Goal: Participate in discussion: Engage in conversation with other users on a specific topic

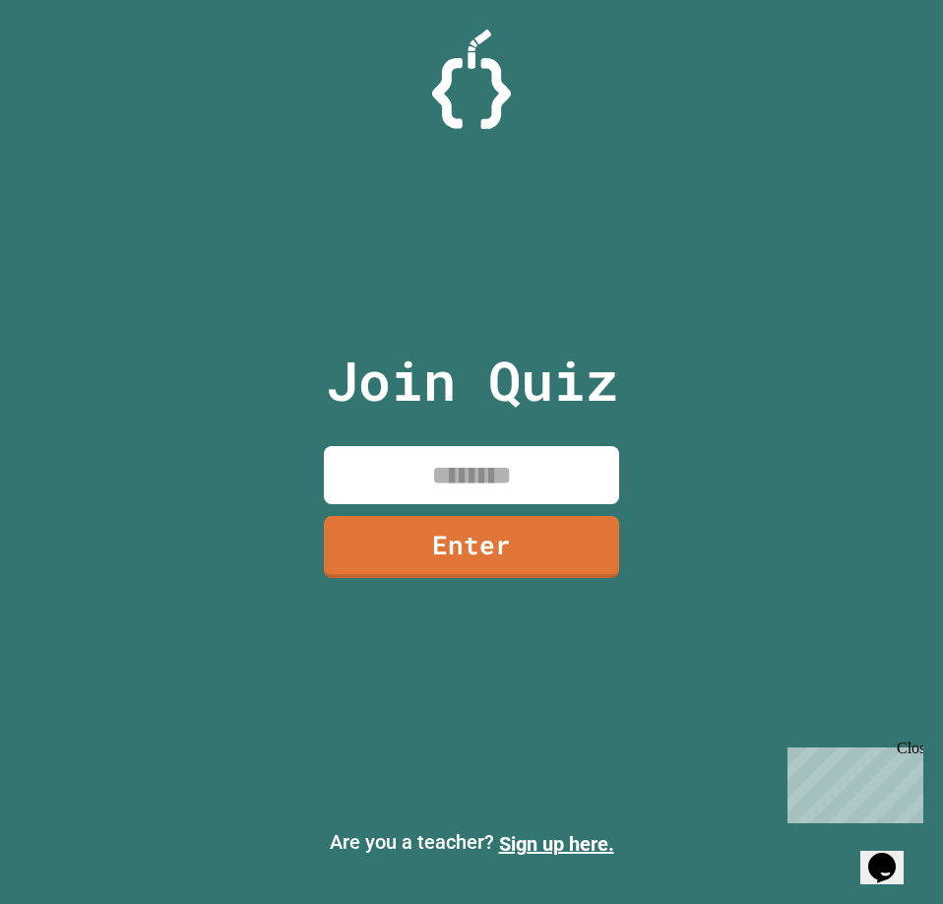
click at [499, 510] on div "Join Quiz Enter" at bounding box center [472, 451] width 332 height 805
click at [485, 470] on input at bounding box center [471, 475] width 295 height 58
type input "********"
click at [454, 552] on link "Enter" at bounding box center [471, 545] width 295 height 65
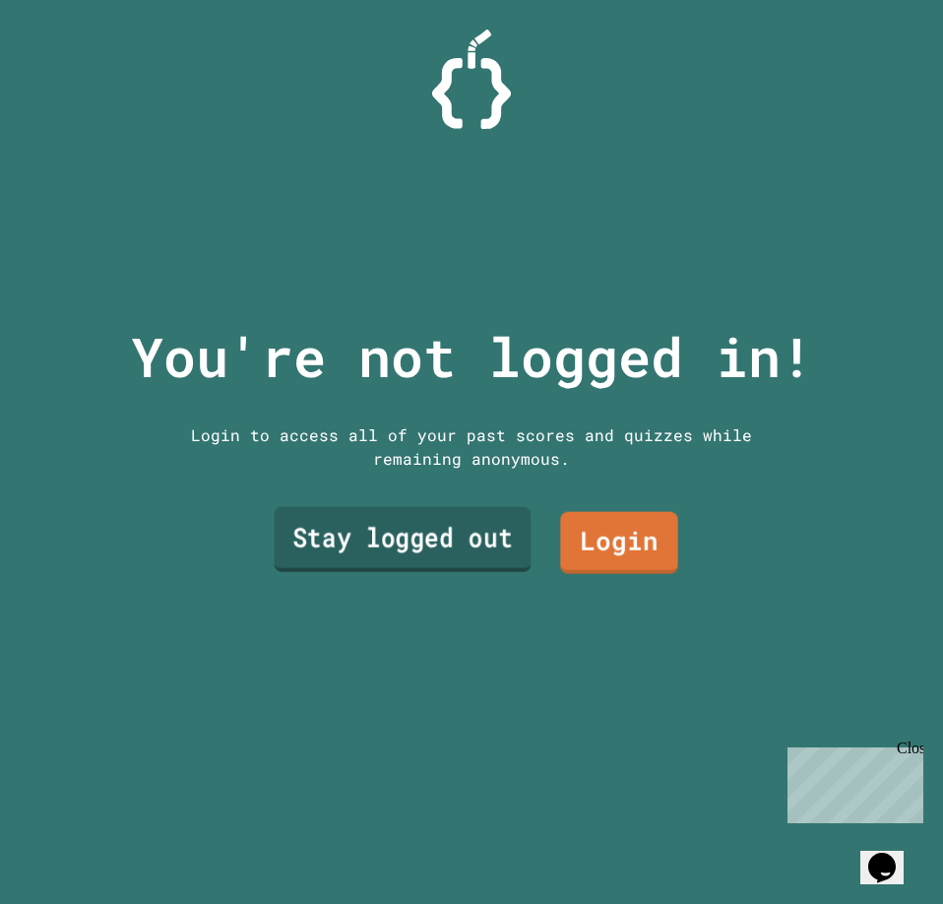
click at [497, 514] on link "Stay logged out" at bounding box center [403, 538] width 257 height 65
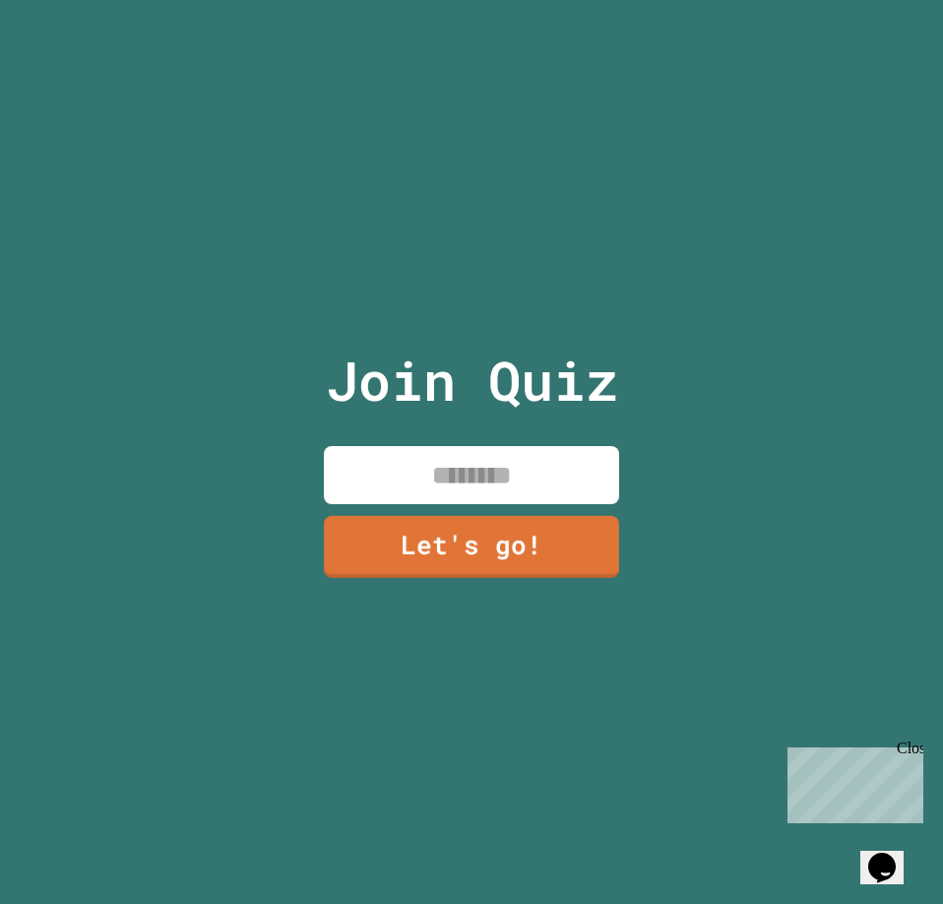
click at [503, 493] on input at bounding box center [471, 475] width 295 height 58
type input "******"
type input "*****"
click at [494, 562] on link "Let's go!" at bounding box center [471, 546] width 297 height 64
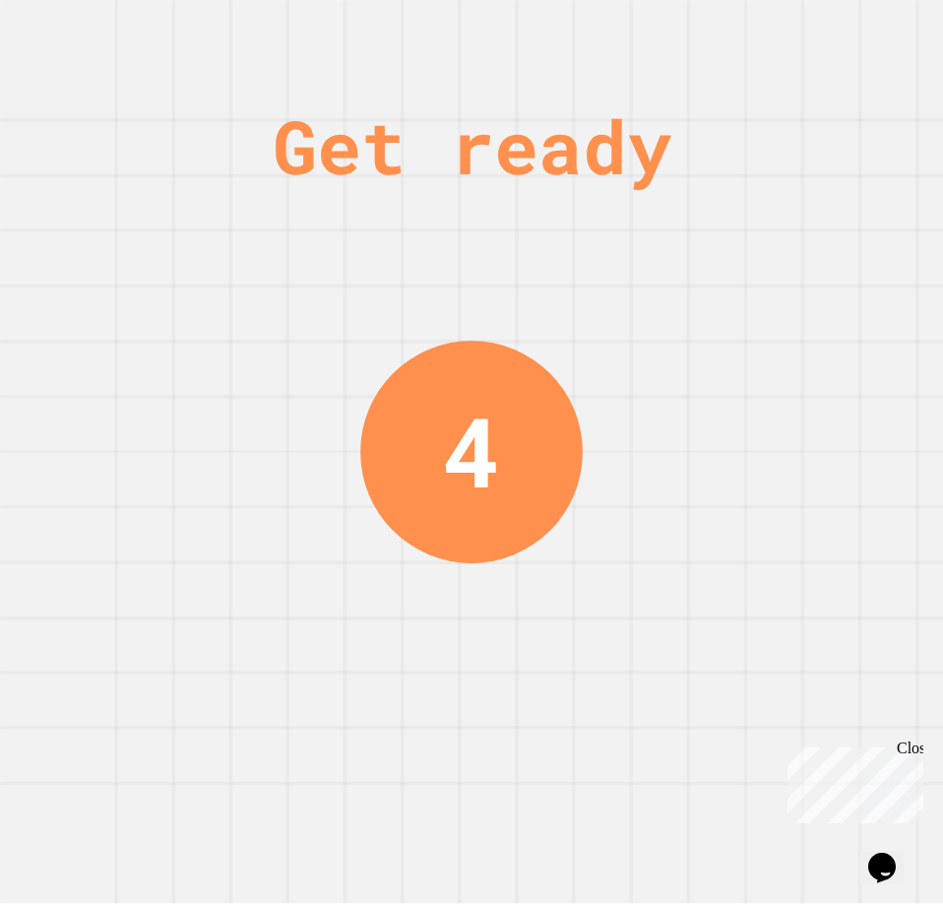
drag, startPoint x: 928, startPoint y: 320, endPoint x: 888, endPoint y: 447, distance: 133.3
click at [888, 447] on div "Get ready 4" at bounding box center [471, 452] width 943 height 904
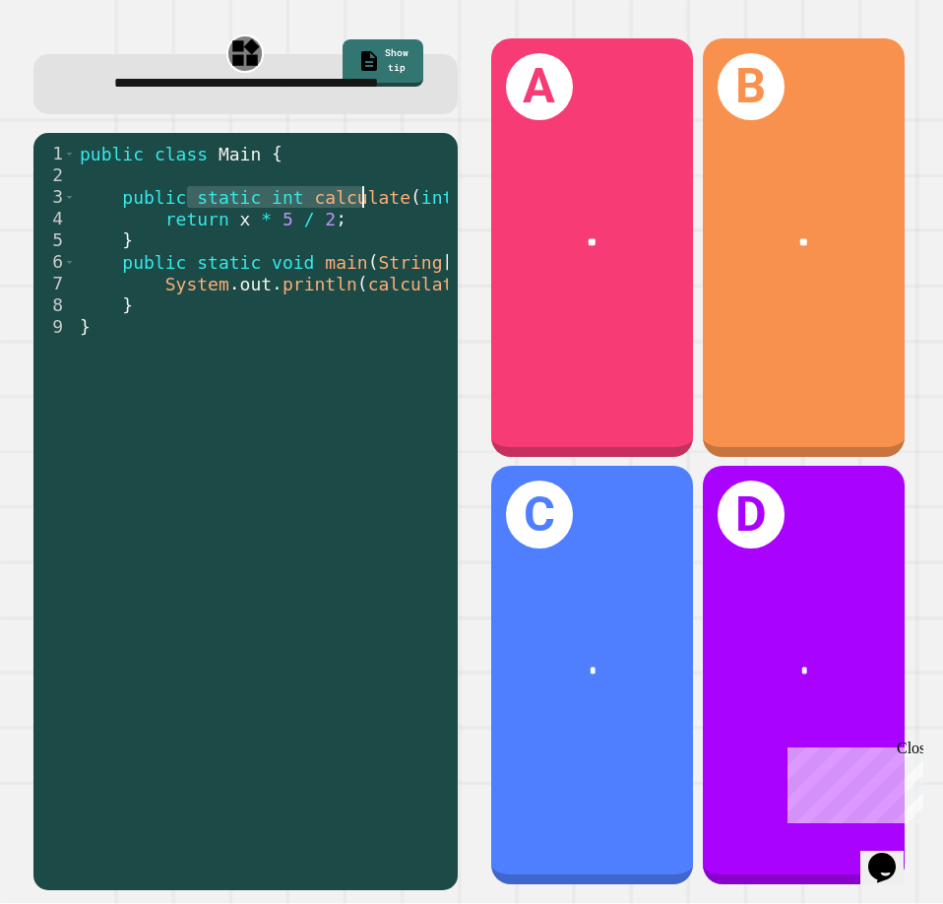
scroll to position [0, 66]
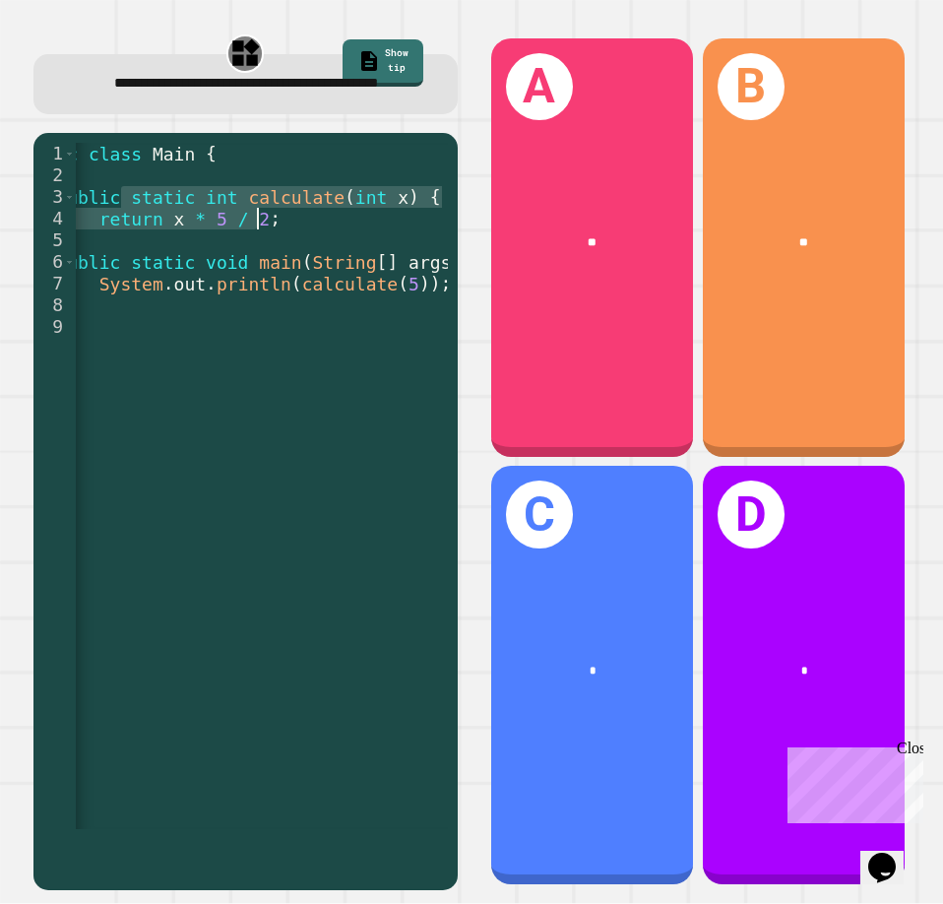
drag, startPoint x: 185, startPoint y: 226, endPoint x: 332, endPoint y: 245, distance: 147.9
click at [332, 245] on div "public class Main { public static int calculate ( int x ) { return x * 5 / 2 ; …" at bounding box center [228, 500] width 436 height 715
click at [329, 245] on div "public class Main { public static int calculate ( int x ) { return x * 5 / 2 ; …" at bounding box center [262, 486] width 372 height 686
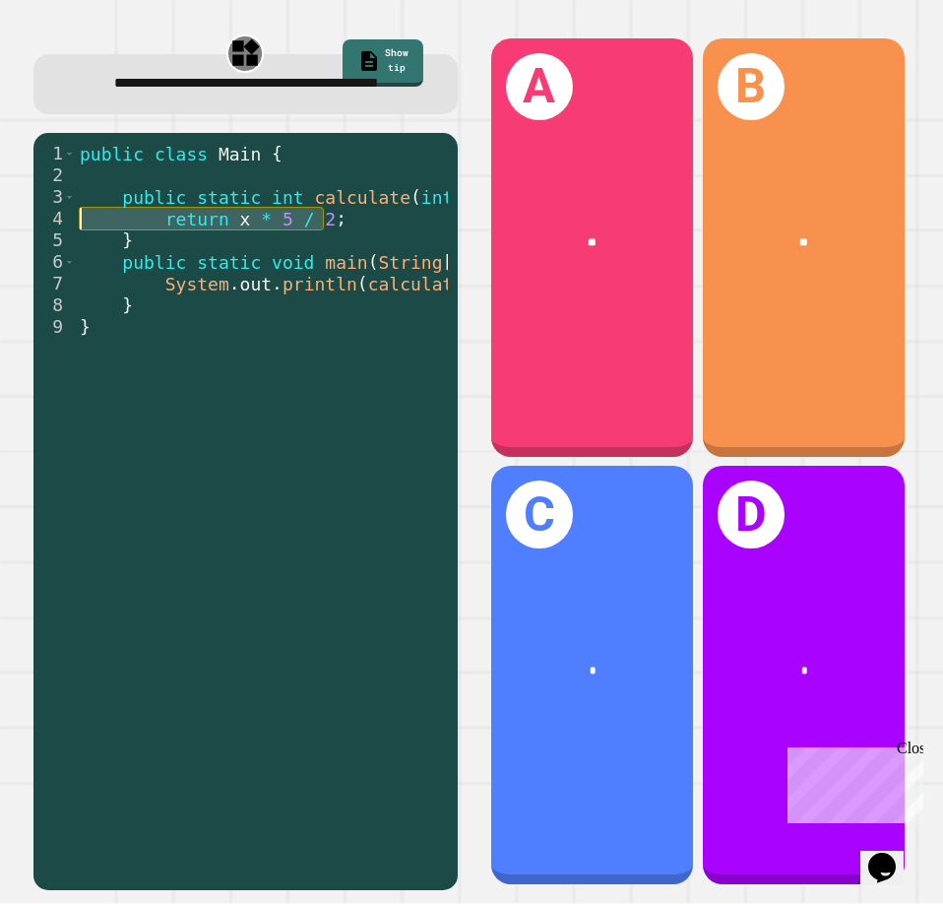
scroll to position [0, 0]
drag, startPoint x: 309, startPoint y: 245, endPoint x: -1, endPoint y: 247, distance: 310.1
click at [0, 247] on html "**********" at bounding box center [471, 452] width 943 height 904
click at [195, 231] on div "public class Main { public static int calculate ( int x ) { return x * 5 / 2 ; …" at bounding box center [262, 486] width 372 height 686
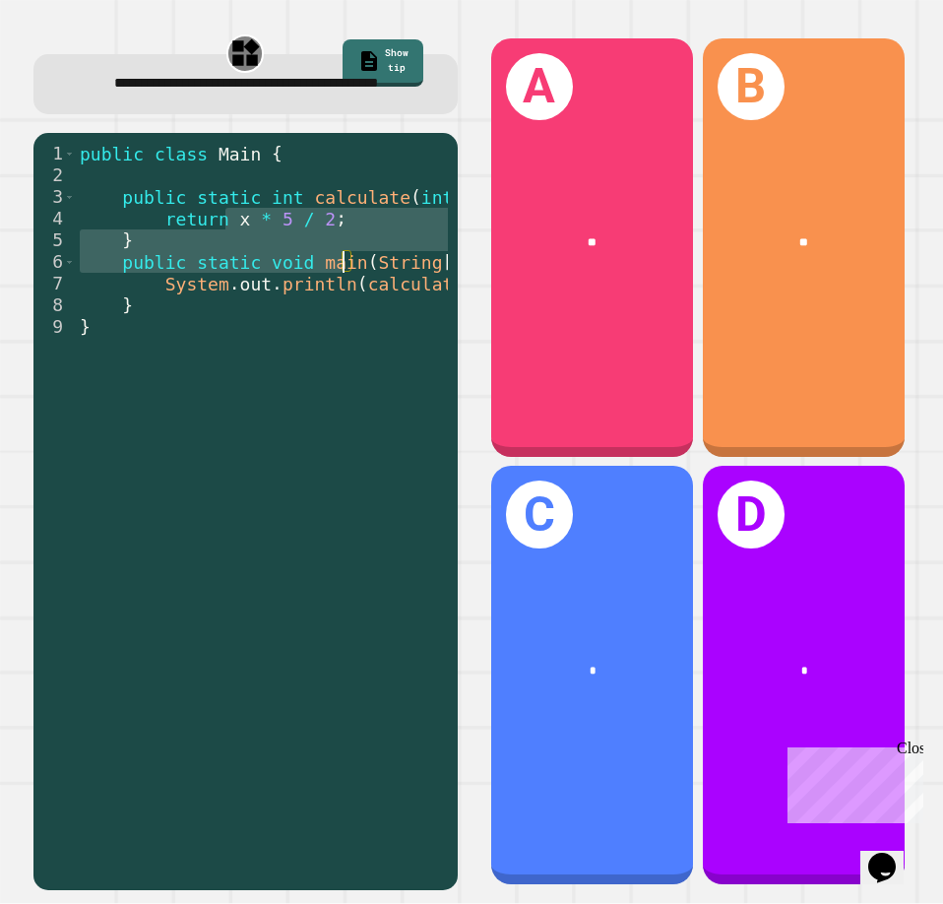
drag, startPoint x: 238, startPoint y: 237, endPoint x: 340, endPoint y: 316, distance: 128.4
click at [340, 316] on div "public class Main { public static int calculate ( int x ) { return x * 5 / 2 ; …" at bounding box center [294, 500] width 436 height 715
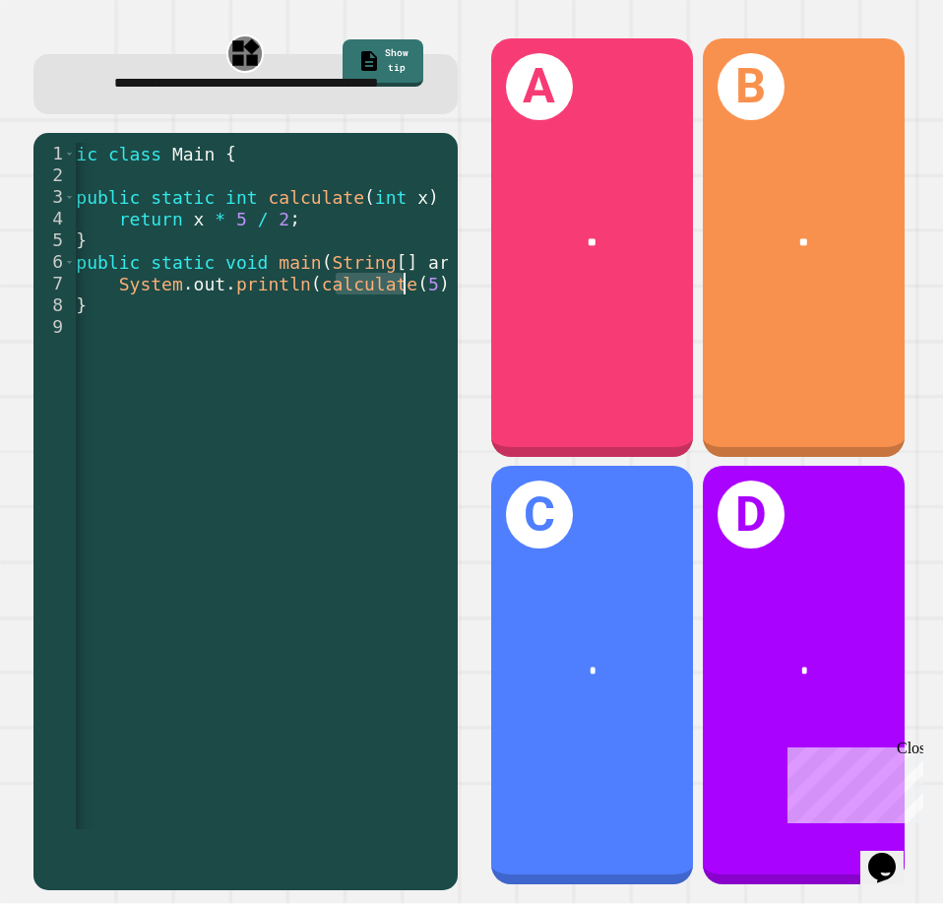
scroll to position [0, 75]
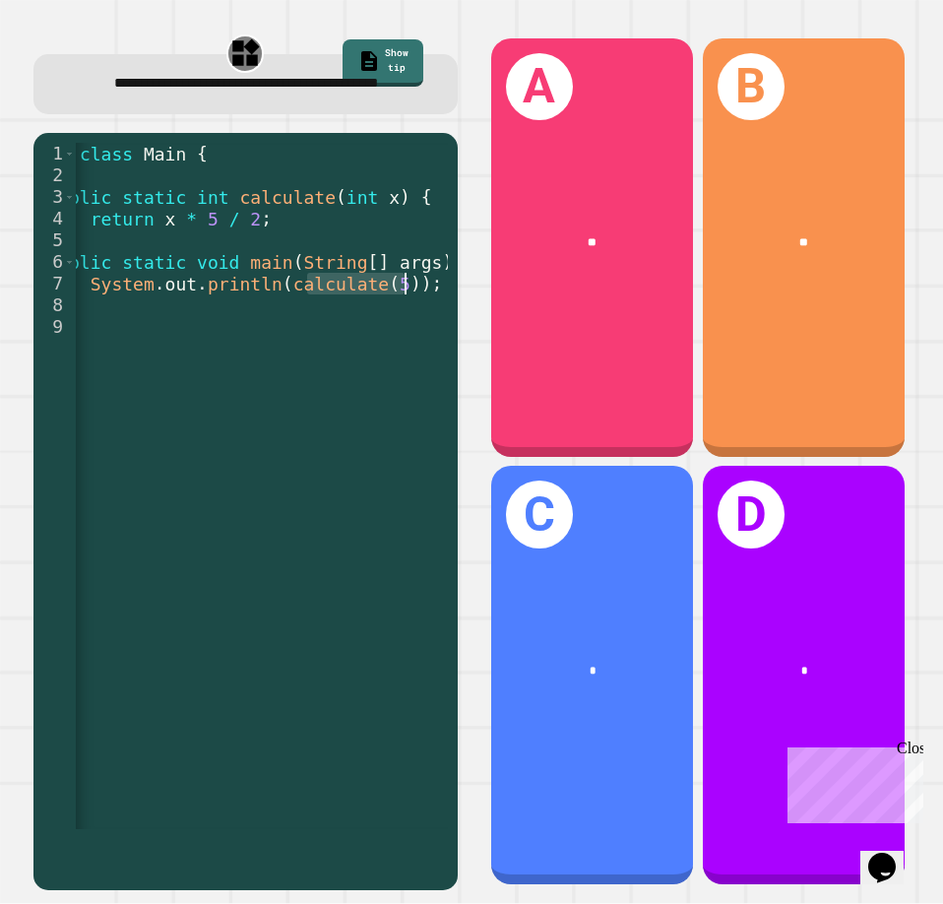
drag, startPoint x: 380, startPoint y: 307, endPoint x: 437, endPoint y: 315, distance: 57.6
click at [437, 315] on div "1 2 3 4 5 6 7 8 9 public class Main { public static int calculate ( int x ) { r…" at bounding box center [245, 511] width 424 height 757
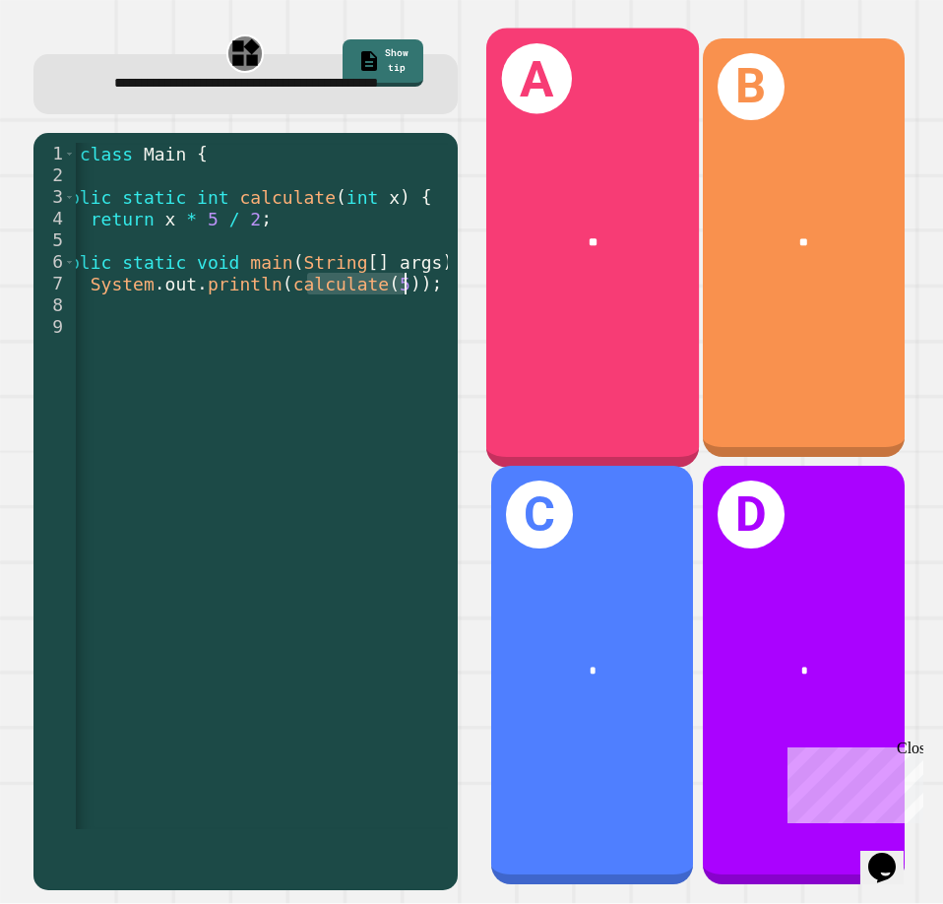
click at [540, 225] on div "**" at bounding box center [591, 242] width 213 height 63
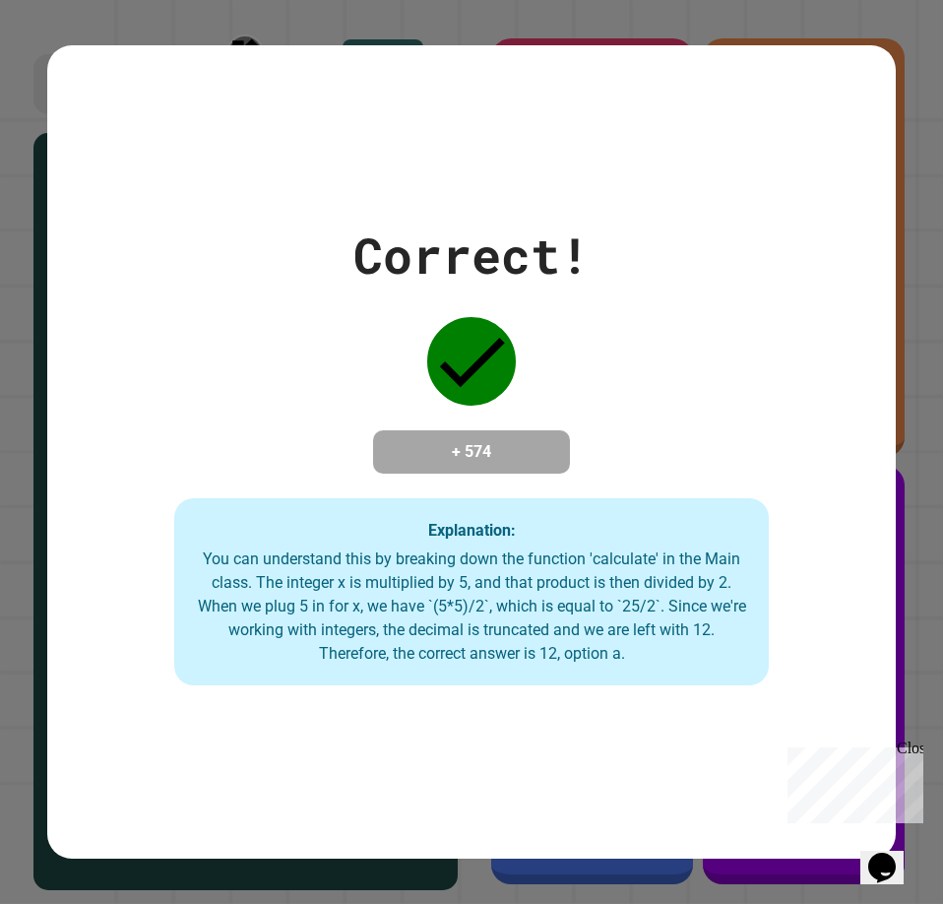
drag, startPoint x: 526, startPoint y: 278, endPoint x: 502, endPoint y: 213, distance: 69.1
click at [502, 213] on div "Correct! + 574 Explanation: You can understand this by breaking down the functi…" at bounding box center [471, 451] width 849 height 813
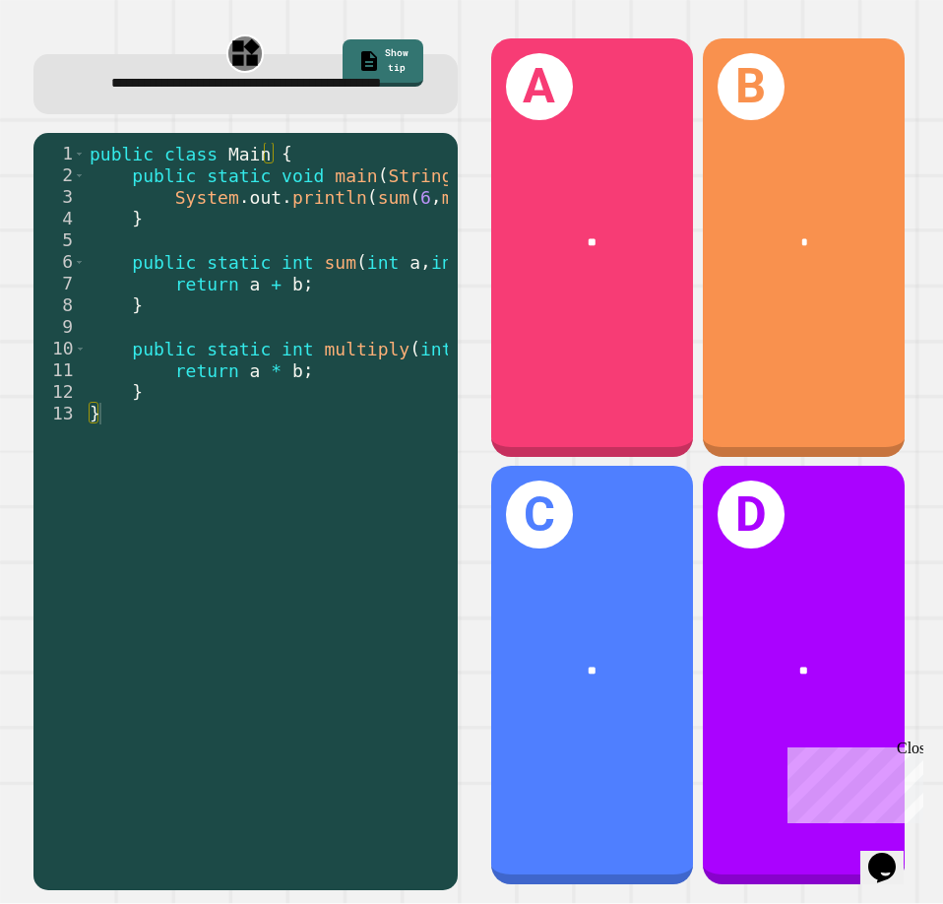
drag, startPoint x: 151, startPoint y: 164, endPoint x: 202, endPoint y: 171, distance: 51.7
click at [199, 169] on div "1 2 3 4 5 6 7 8 9 10 11 12 13 public class Main { public static void main ( Str…" at bounding box center [245, 511] width 424 height 757
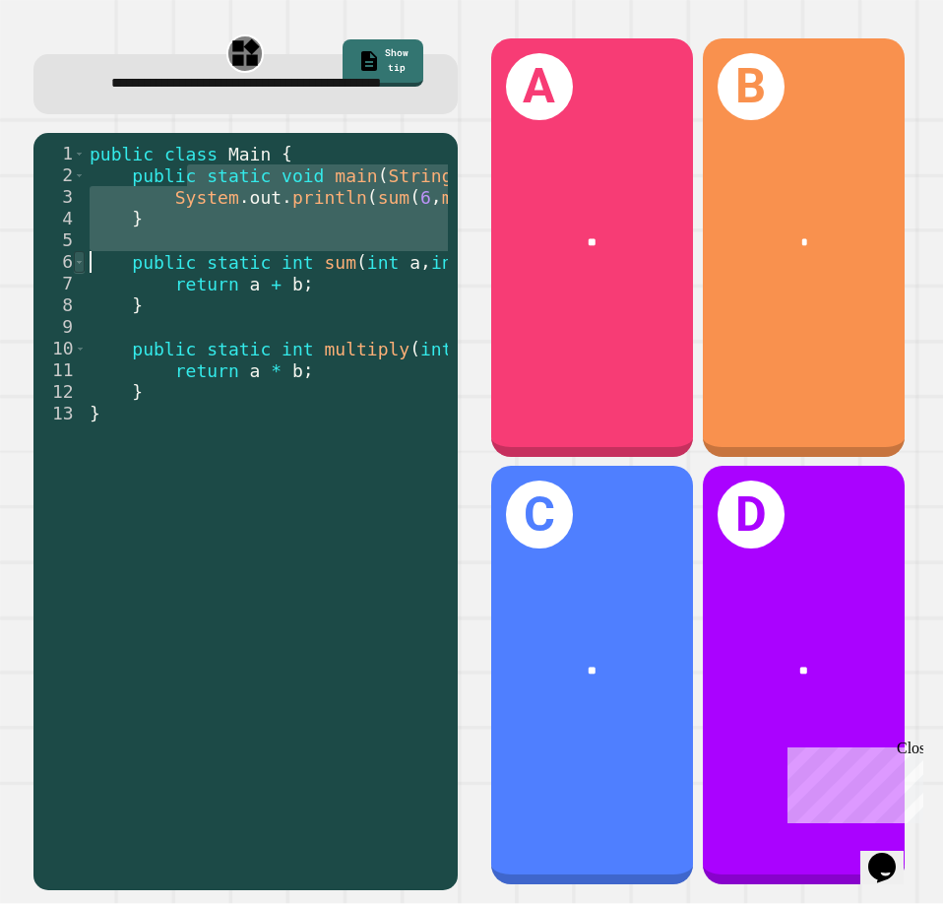
scroll to position [0, 0]
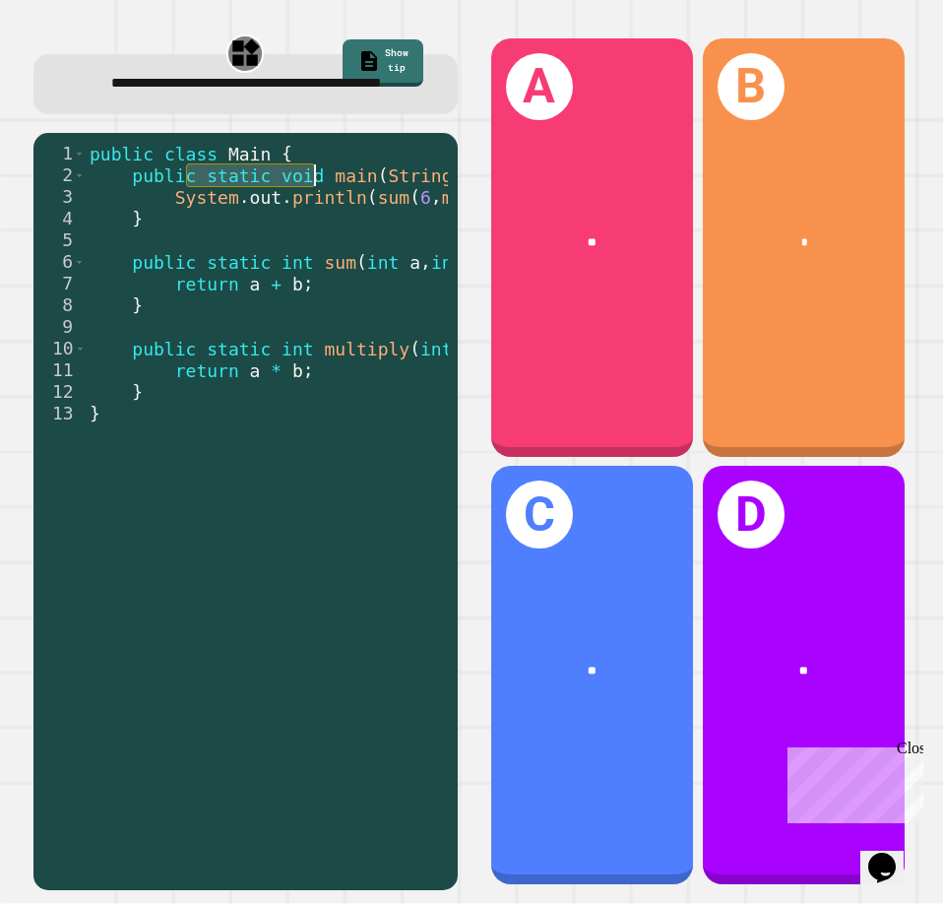
drag, startPoint x: 188, startPoint y: 203, endPoint x: 325, endPoint y: 209, distance: 137.0
click at [325, 209] on div "public class Main { public static void main ( String [ ] args ) { System . out …" at bounding box center [338, 500] width 505 height 715
click at [329, 224] on div "public class Main { public static void main ( String [ ] args ) { System . out …" at bounding box center [338, 500] width 505 height 715
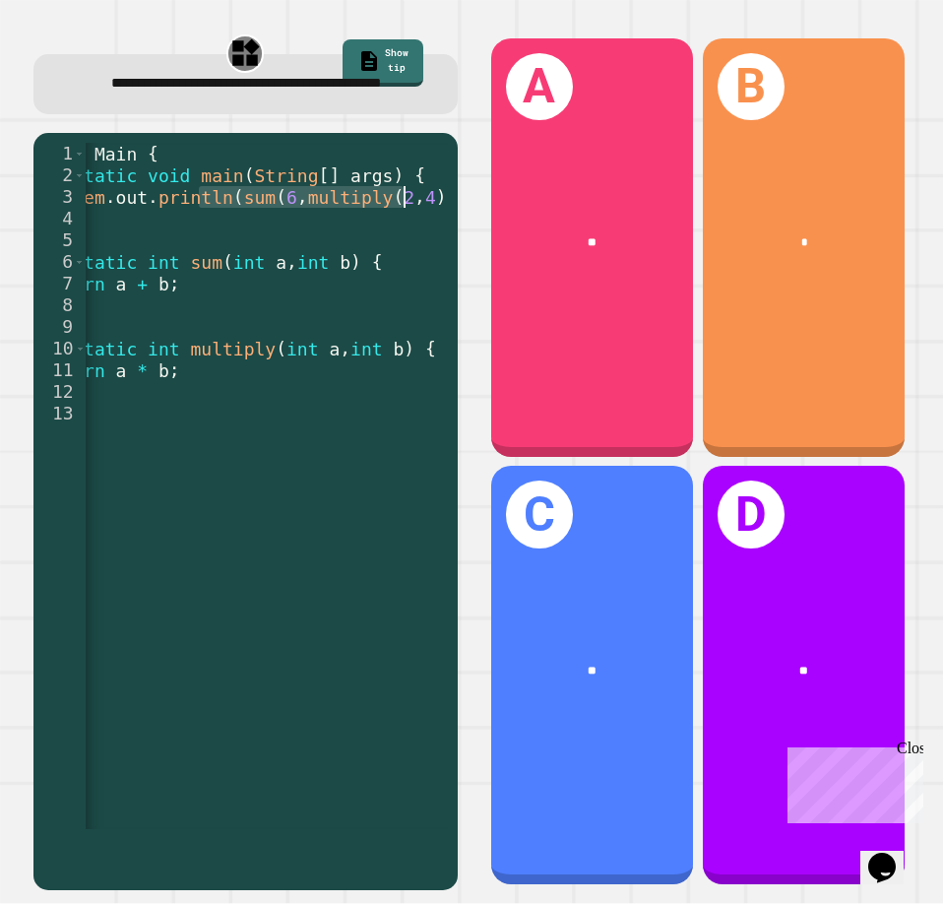
drag, startPoint x: 329, startPoint y: 224, endPoint x: 410, endPoint y: 230, distance: 80.9
click at [410, 230] on div "public class Main { public static void main ( String [ ] args ) { System . out …" at bounding box center [204, 500] width 505 height 715
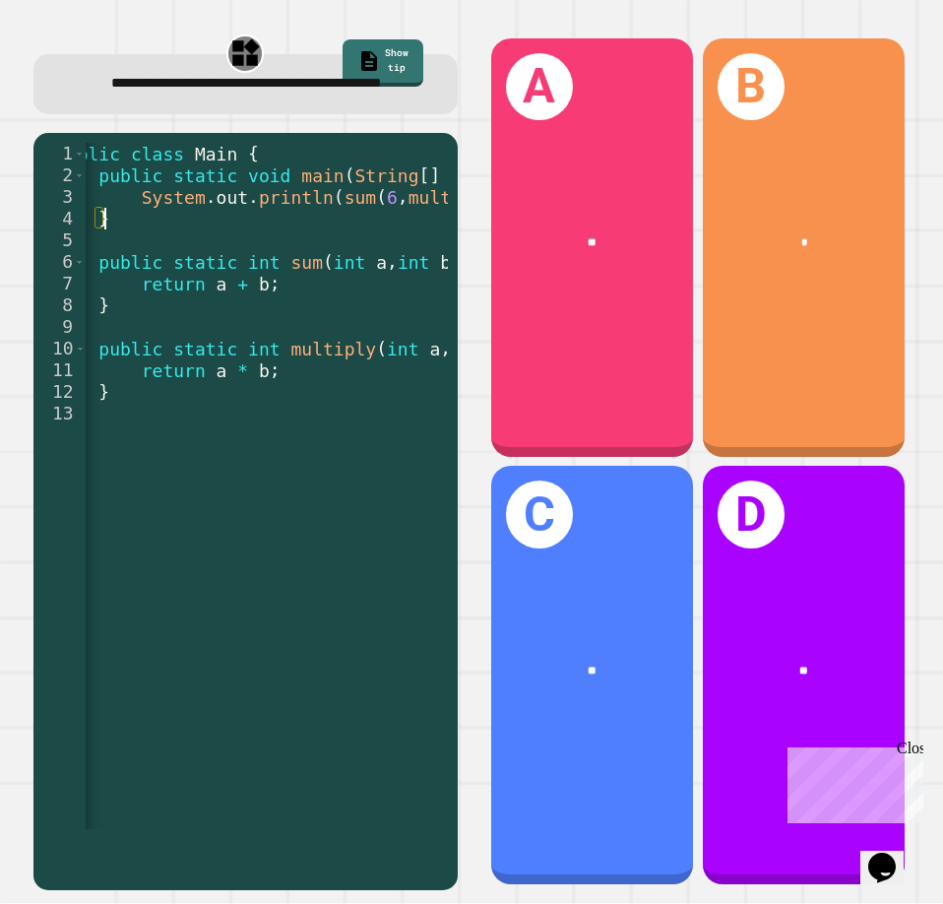
scroll to position [0, 33]
click at [370, 244] on div "public class Main { public static void main ( String [ ] args ) { System . out …" at bounding box center [304, 500] width 505 height 715
drag, startPoint x: 336, startPoint y: 288, endPoint x: 391, endPoint y: 290, distance: 55.2
drag, startPoint x: 391, startPoint y: 290, endPoint x: 334, endPoint y: 290, distance: 57.1
click at [334, 290] on div "public class Main { public static void main ( String [ ] args ) { System . out …" at bounding box center [267, 486] width 362 height 686
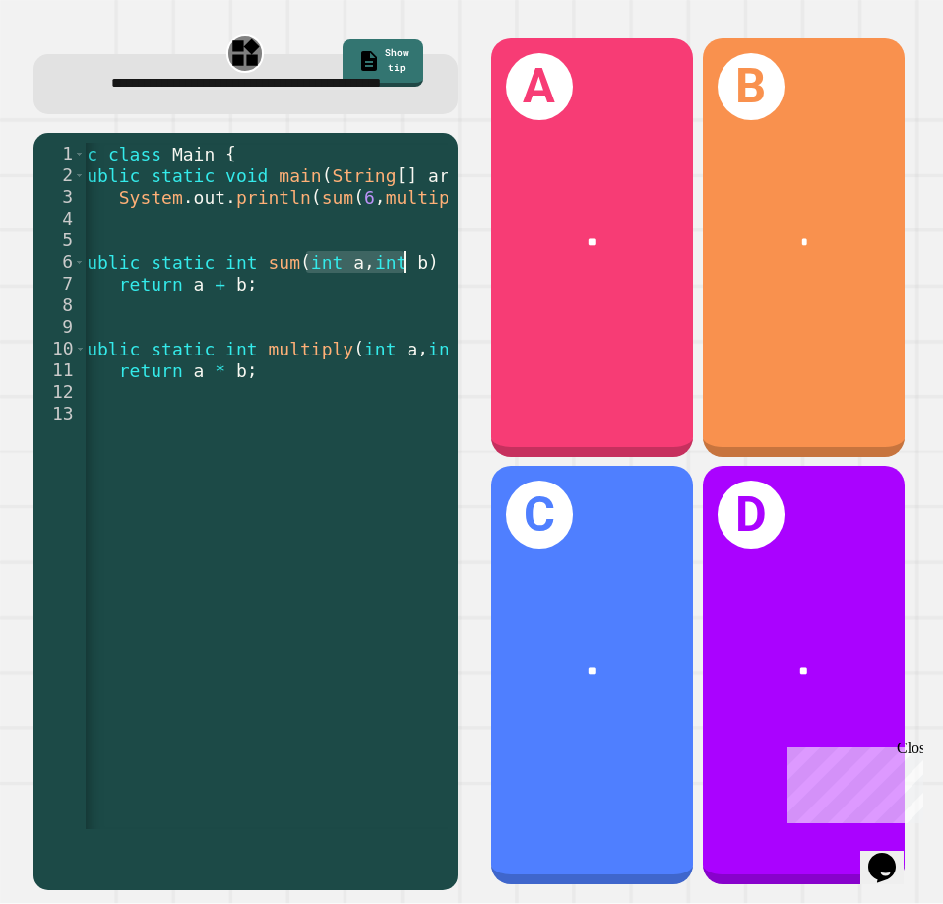
scroll to position [0, 85]
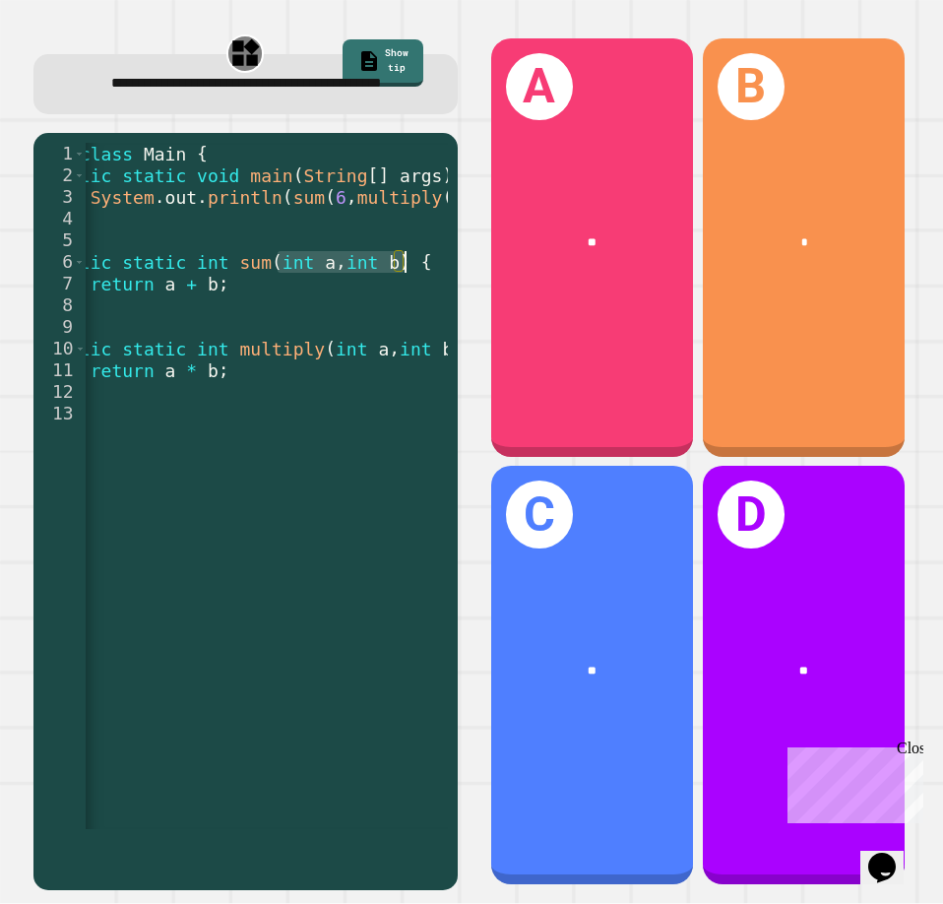
drag, startPoint x: 333, startPoint y: 286, endPoint x: 441, endPoint y: 295, distance: 108.7
click at [441, 295] on div "1 2 3 4 5 6 7 8 9 10 11 12 13 public class Main { public static void main ( Str…" at bounding box center [245, 511] width 424 height 757
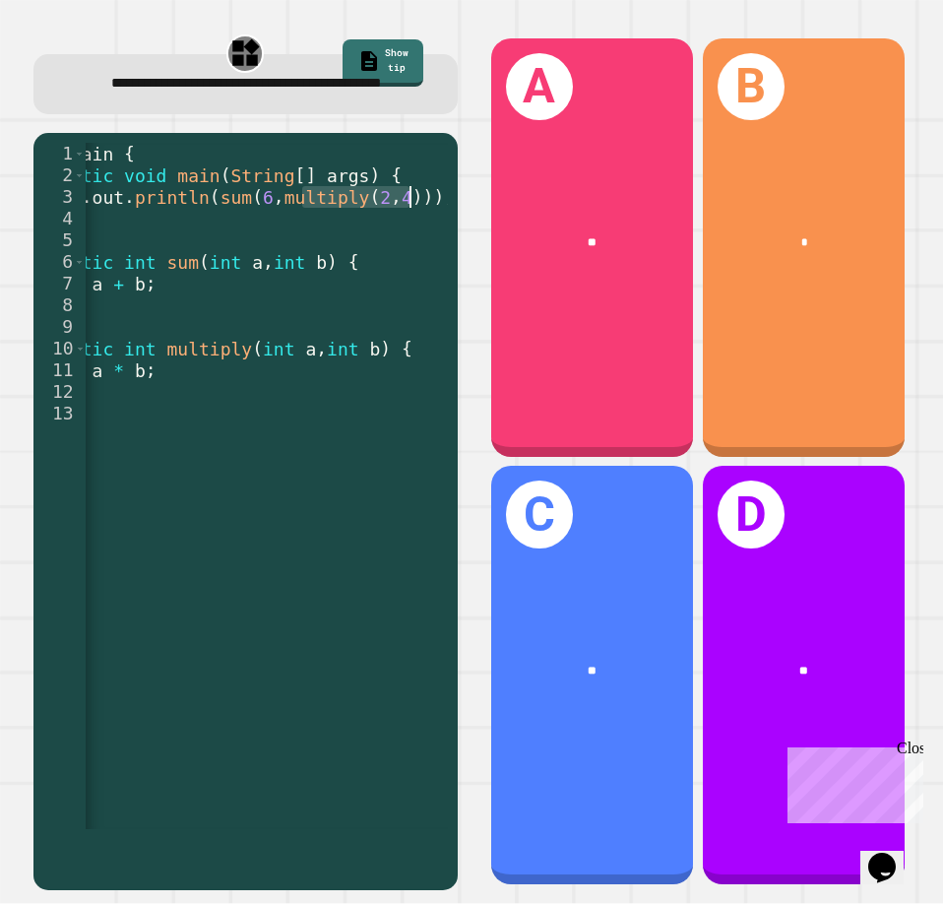
scroll to position [0, 158]
drag, startPoint x: 373, startPoint y: 226, endPoint x: 466, endPoint y: 227, distance: 92.5
click at [466, 227] on div "**********" at bounding box center [472, 461] width 906 height 885
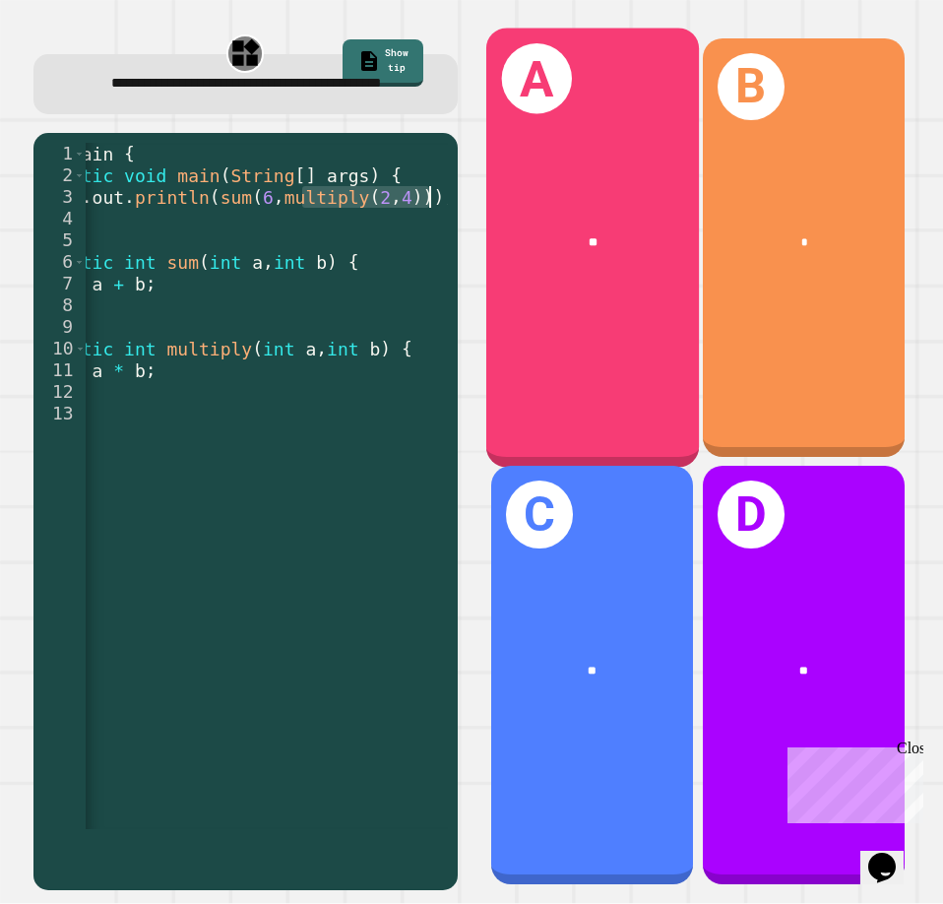
click at [562, 258] on div "**" at bounding box center [591, 242] width 213 height 63
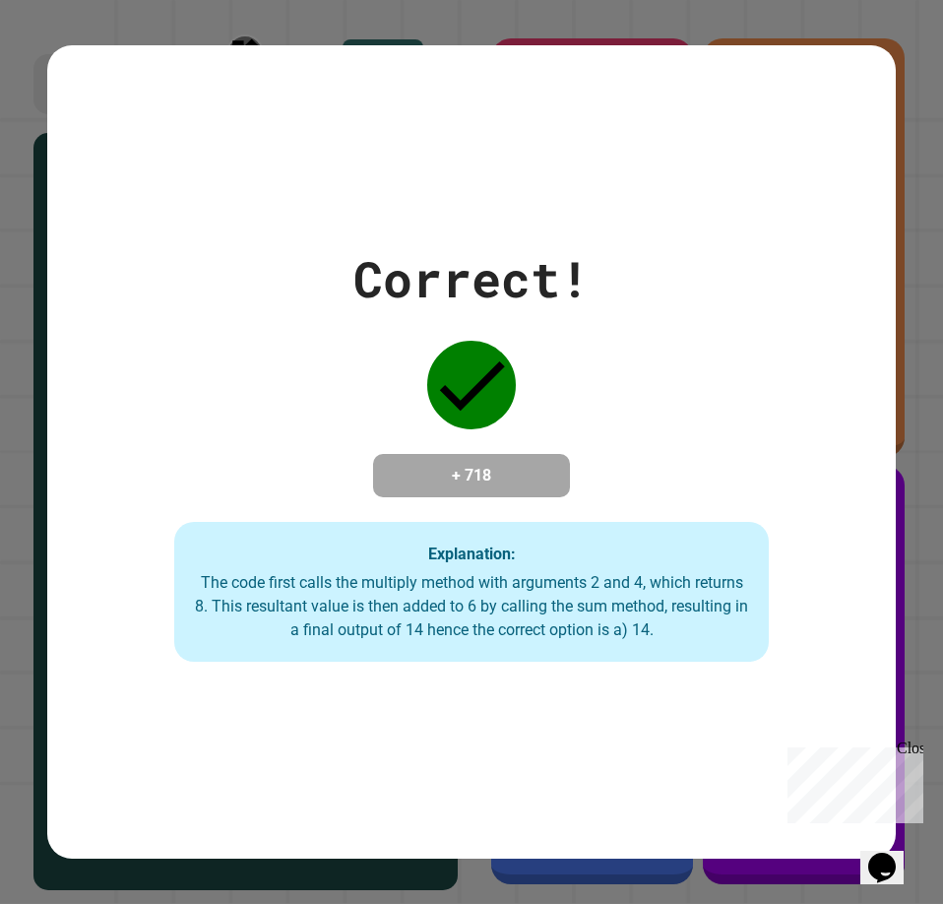
drag, startPoint x: 915, startPoint y: 408, endPoint x: 938, endPoint y: 392, distance: 28.4
click at [919, 404] on div "Correct! + 718 Explanation: The code first calls the multiply method with argum…" at bounding box center [471, 452] width 943 height 904
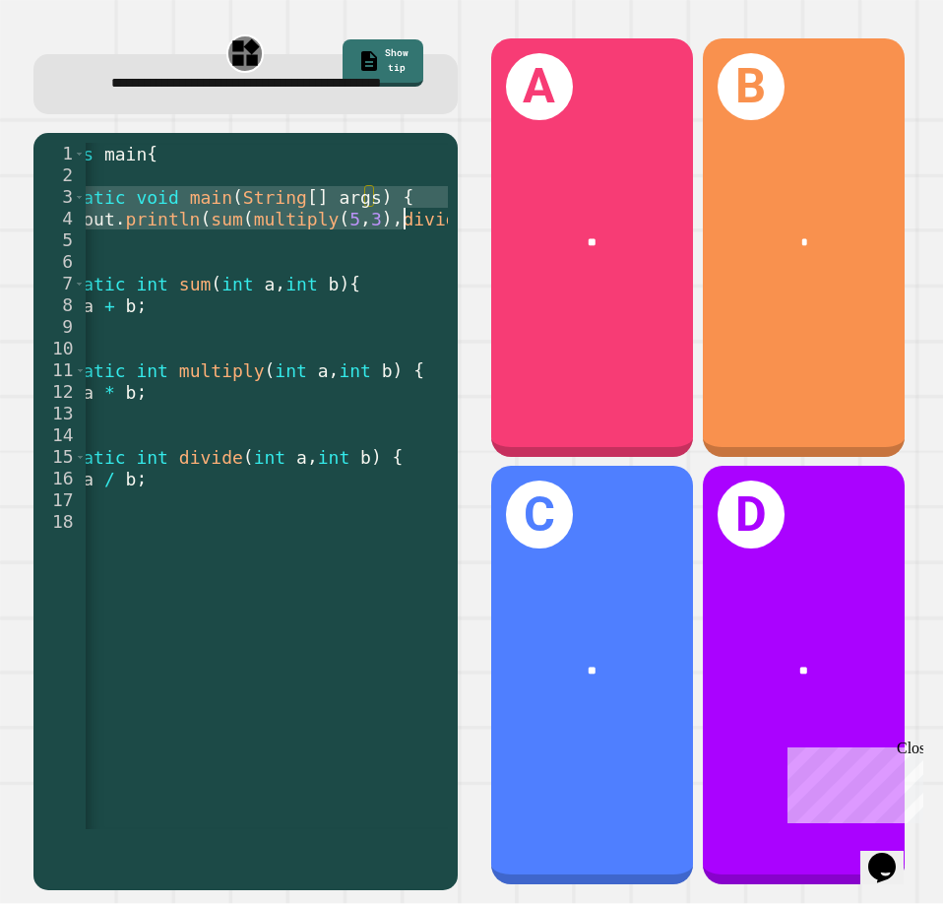
drag, startPoint x: 180, startPoint y: 217, endPoint x: 423, endPoint y: 245, distance: 244.8
click at [428, 238] on div "public class main { public static void main ( String [ ] args ) { System . out …" at bounding box center [253, 500] width 583 height 715
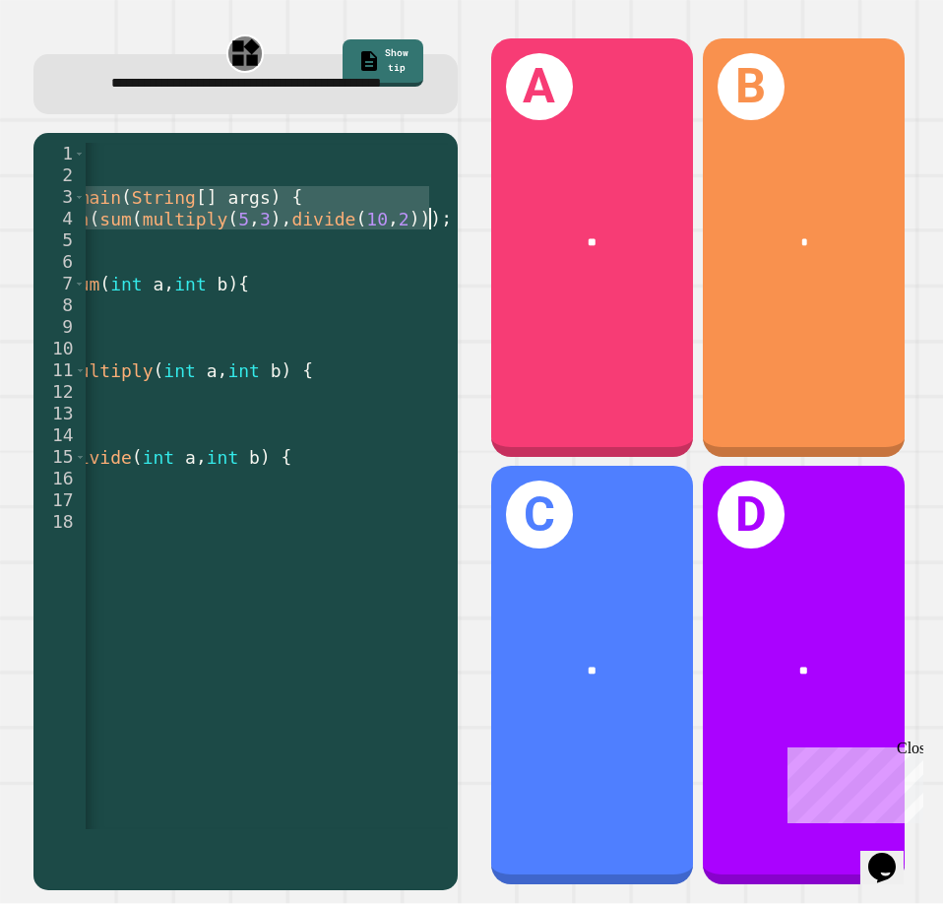
click at [368, 259] on div "public class main { public static void main ( String [ ] args ) { System . out …" at bounding box center [141, 500] width 583 height 715
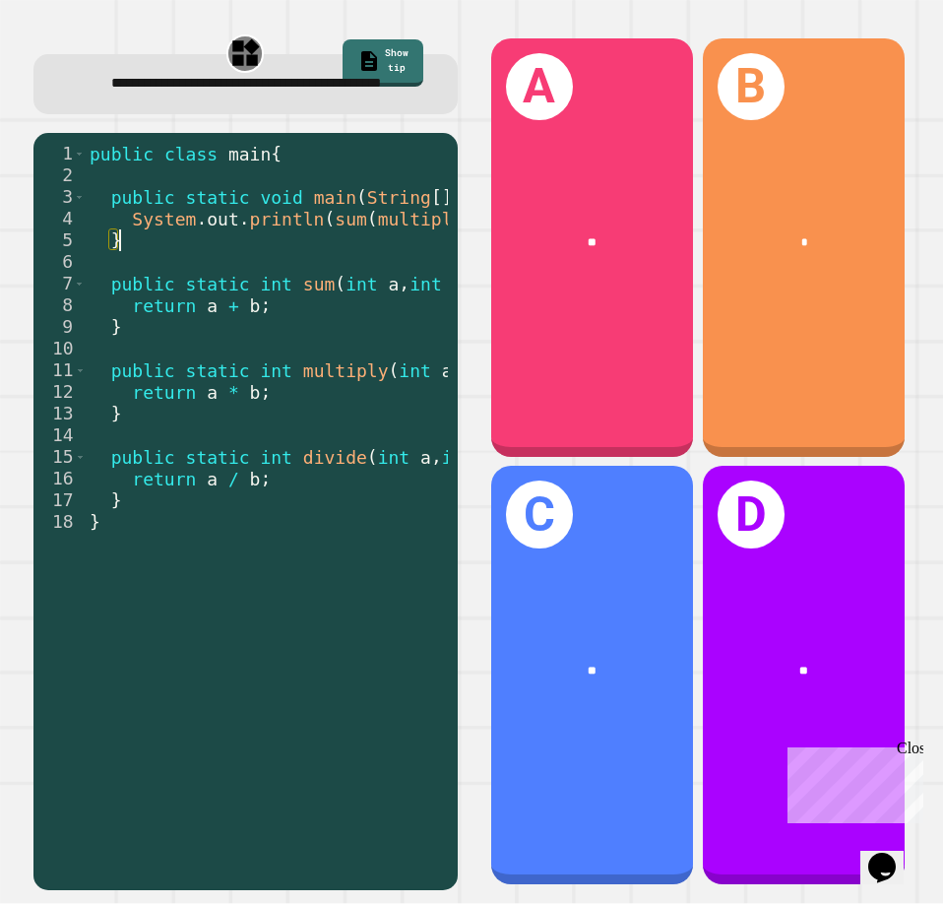
scroll to position [0, 0]
click at [273, 248] on div "public class main { public static void main ( String [ ] args ) { System . out …" at bounding box center [377, 500] width 583 height 715
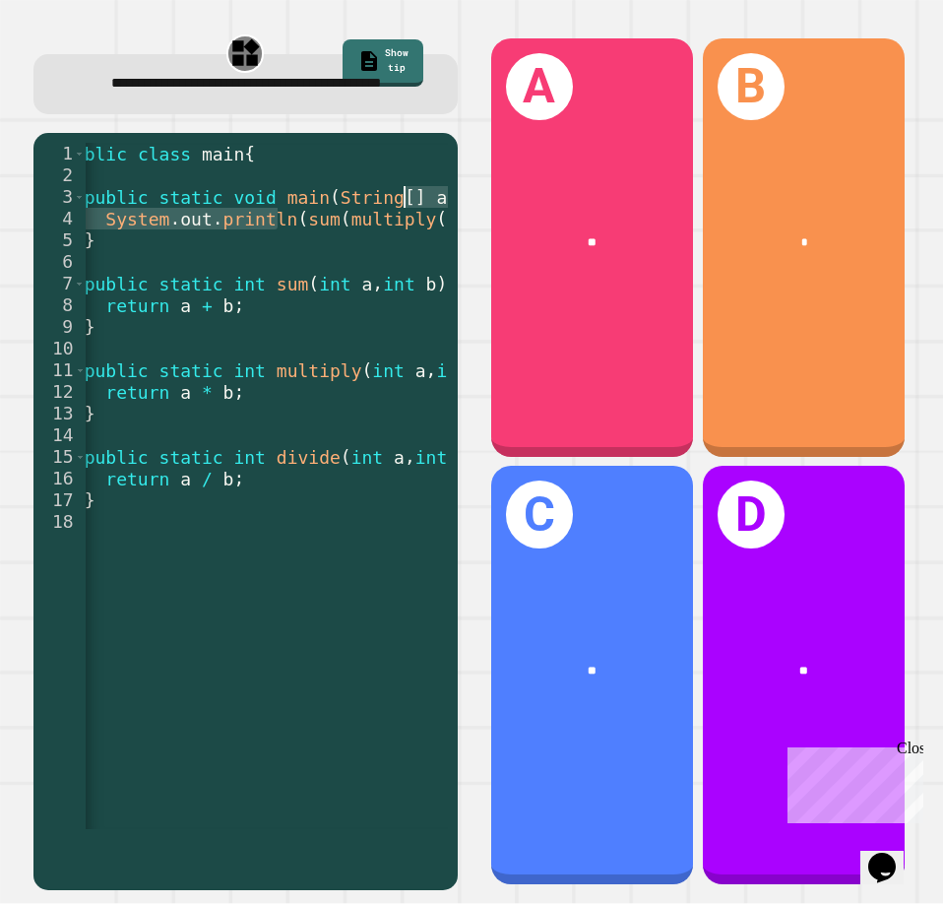
scroll to position [0, 235]
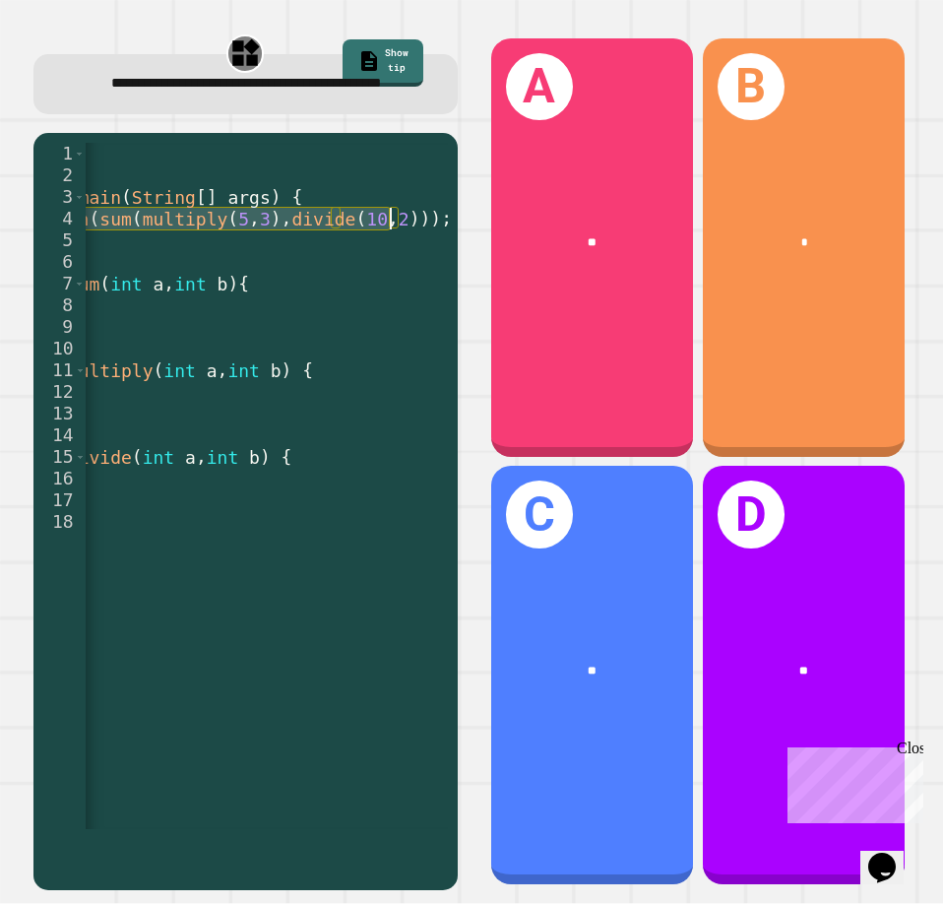
drag, startPoint x: 273, startPoint y: 248, endPoint x: 394, endPoint y: 233, distance: 122.0
click at [394, 233] on div "public class main { public static void main ( String [ ] args ) { System . out …" at bounding box center [141, 500] width 583 height 715
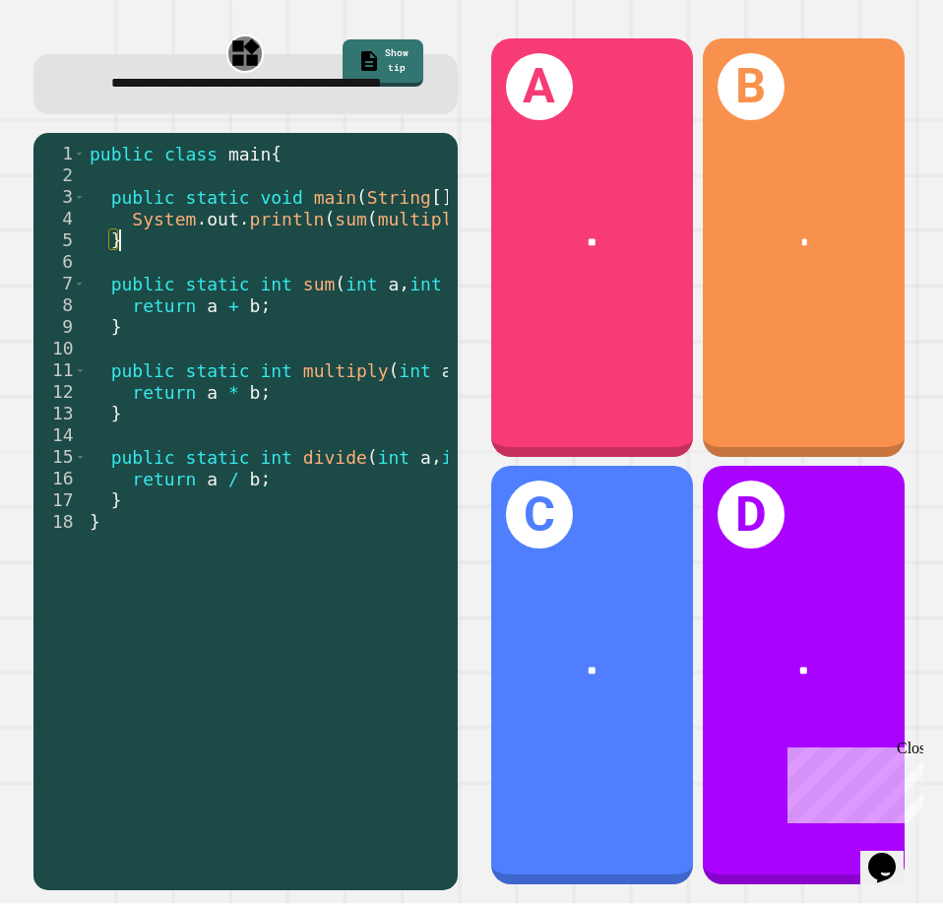
click at [336, 266] on div "public class main { public static void main ( String [ ] args ) { System . out …" at bounding box center [377, 500] width 583 height 715
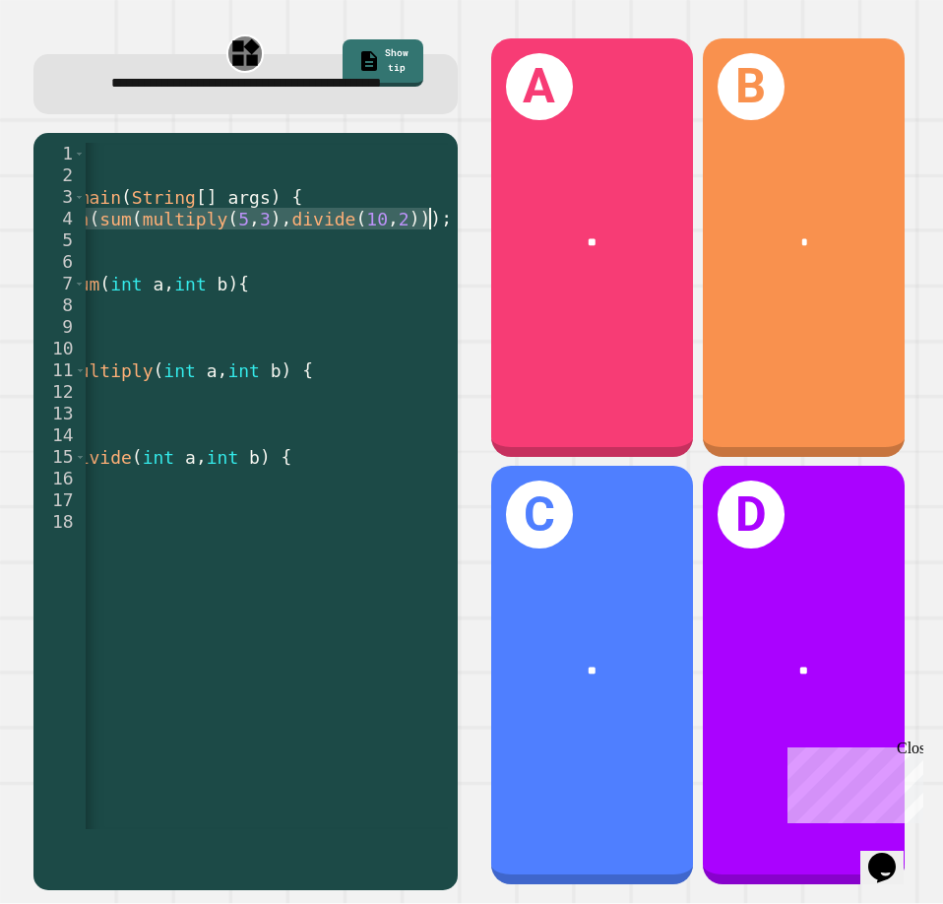
scroll to position [0, 0]
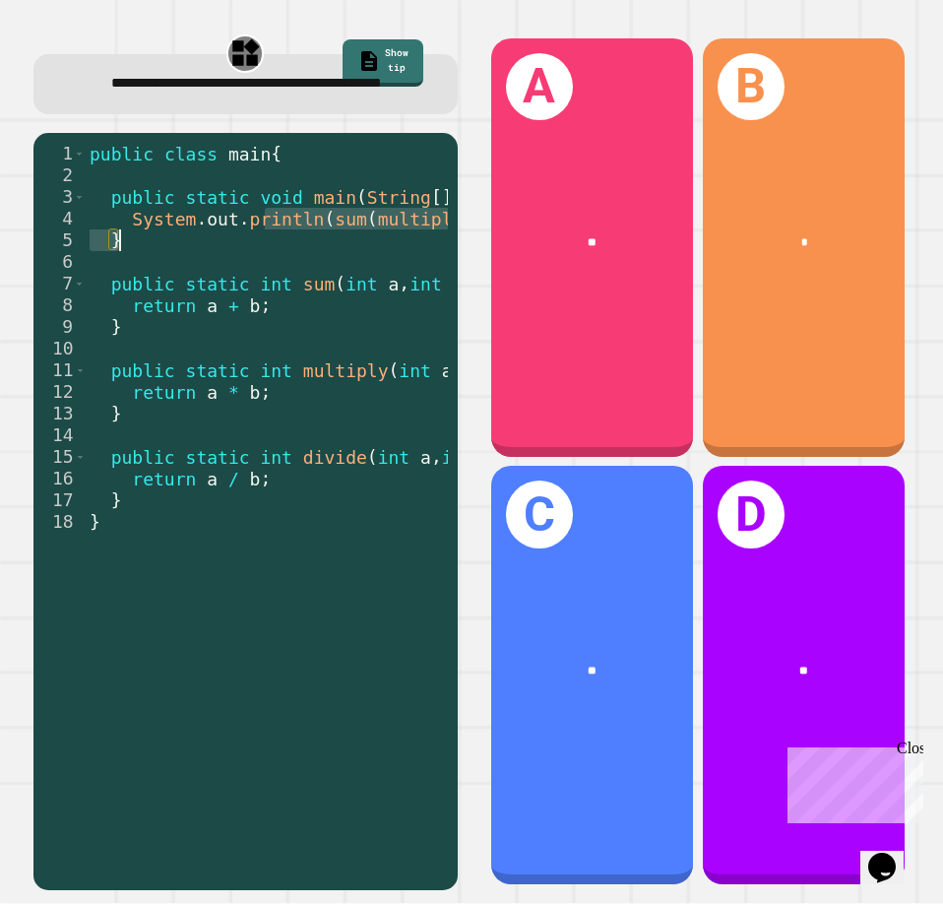
drag, startPoint x: 264, startPoint y: 245, endPoint x: 333, endPoint y: 258, distance: 70.1
click at [333, 258] on div "public class main { public static void main ( String [ ] args ) { System . out …" at bounding box center [377, 500] width 583 height 715
click at [333, 258] on div "public class main { public static void main ( String [ ] args ) { System . out …" at bounding box center [267, 486] width 362 height 686
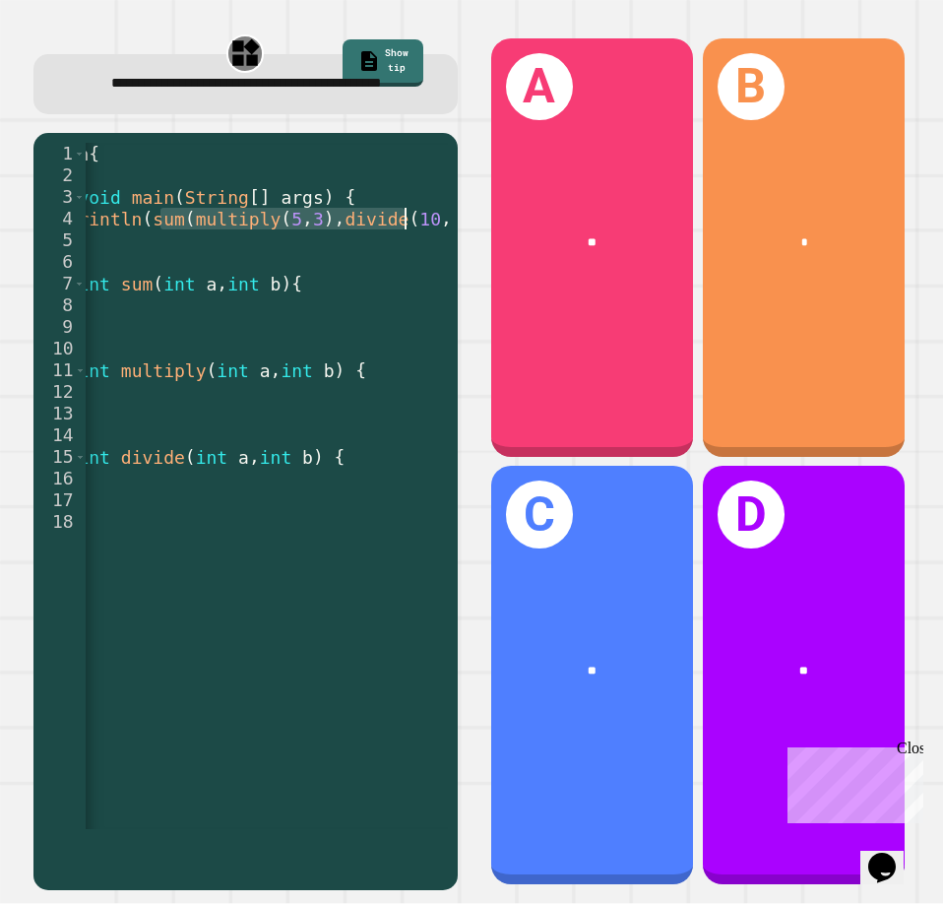
scroll to position [0, 235]
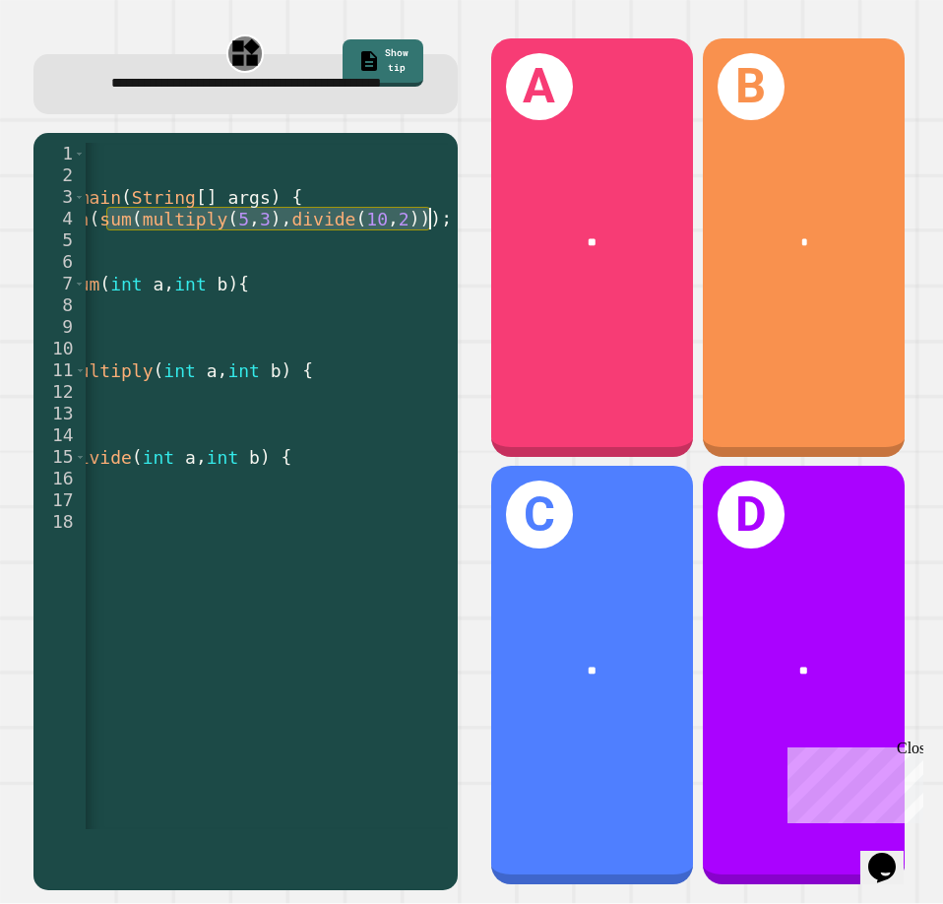
drag, startPoint x: 340, startPoint y: 245, endPoint x: 469, endPoint y: 252, distance: 129.1
click at [469, 252] on div "**********" at bounding box center [472, 461] width 906 height 885
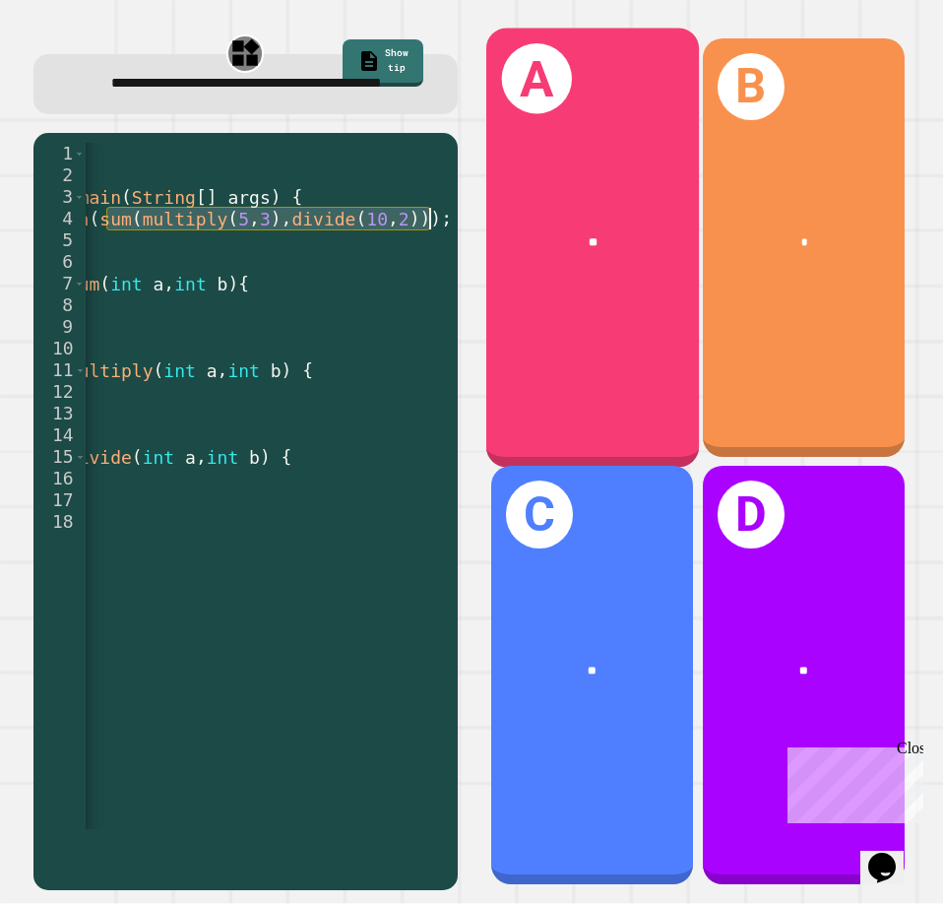
click at [505, 255] on div "**" at bounding box center [591, 242] width 213 height 63
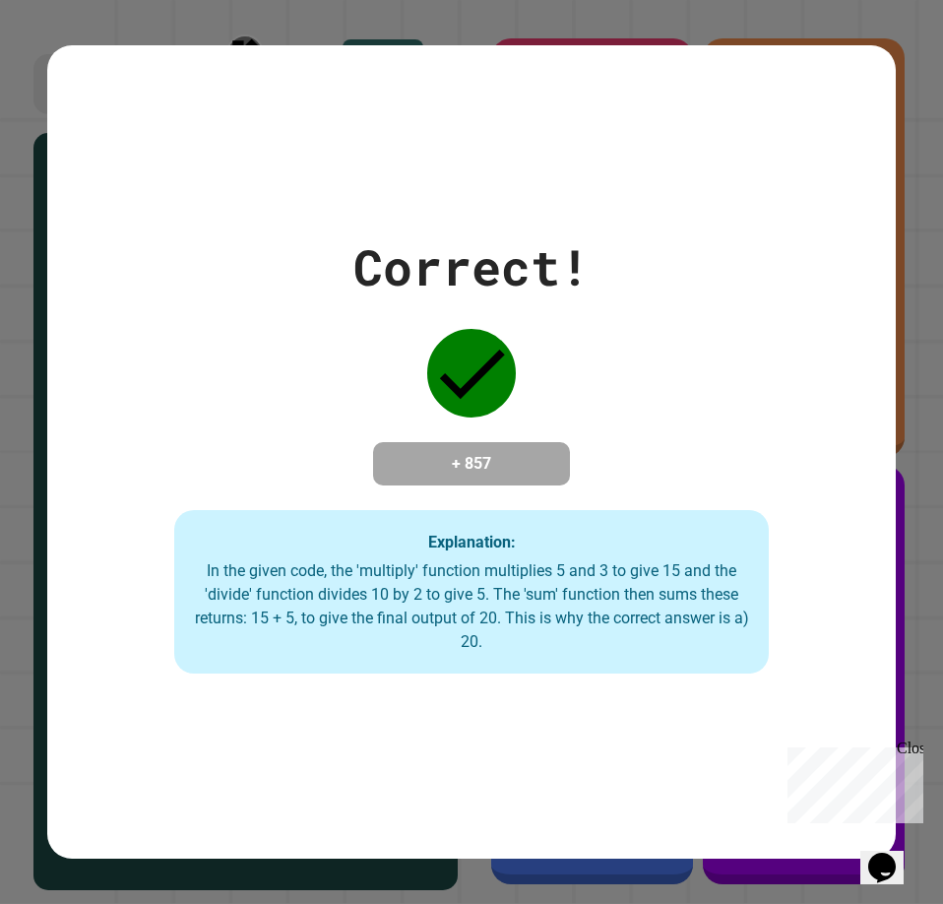
drag, startPoint x: 506, startPoint y: 255, endPoint x: 516, endPoint y: 259, distance: 10.6
click at [509, 256] on div "Correct!" at bounding box center [471, 267] width 236 height 74
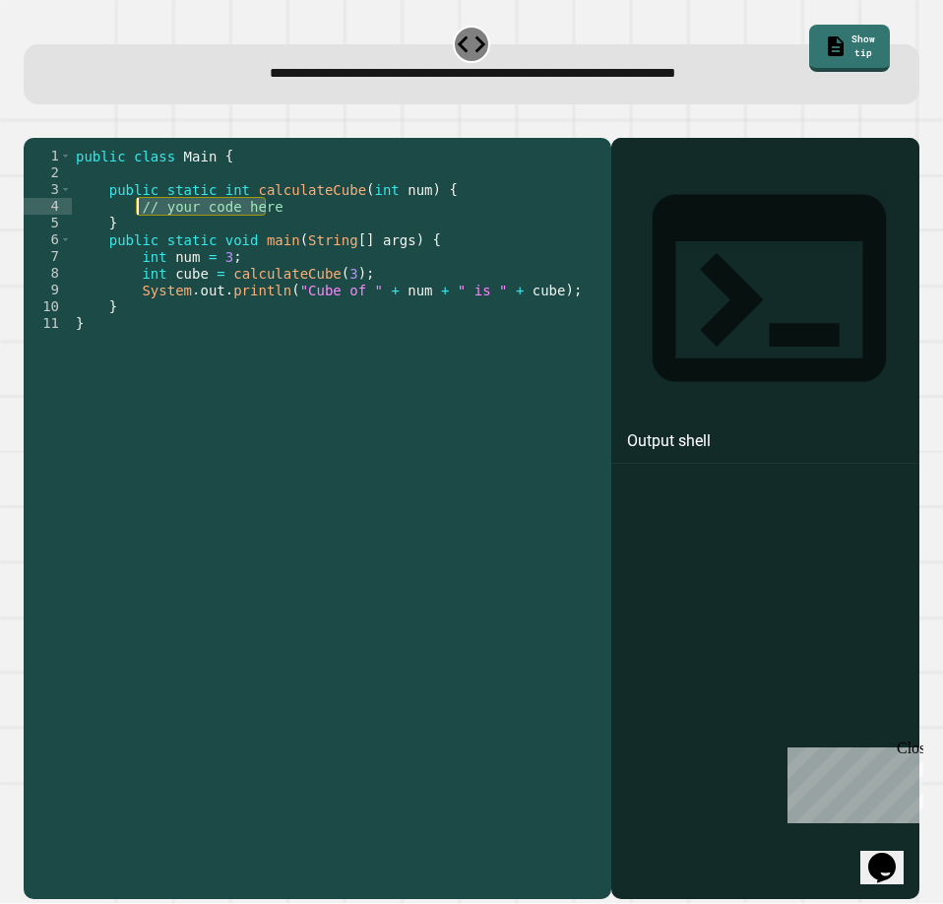
drag, startPoint x: 306, startPoint y: 236, endPoint x: 134, endPoint y: 231, distance: 172.4
click at [134, 231] on div "public class Main { public static int calculateCube ( int num ) { // your code …" at bounding box center [337, 499] width 530 height 703
click at [33, 121] on icon "button" at bounding box center [33, 121] width 0 height 0
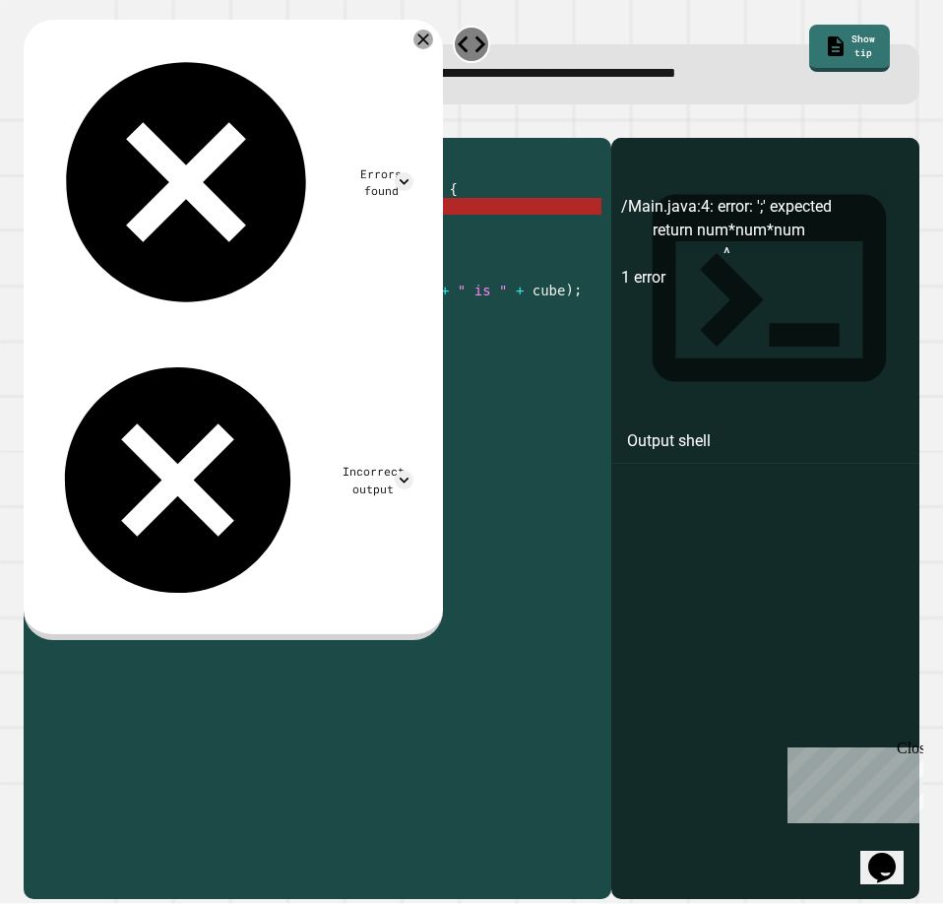
click at [231, 207] on div "public class Main { public static int calculateCube ( int num ) { return num * …" at bounding box center [337, 499] width 530 height 703
click at [324, 242] on div "public class Main { public static int calculateCube ( int num ) { return num * …" at bounding box center [337, 499] width 530 height 703
click at [321, 233] on div "public class Main { public static int calculateCube ( int num ) { return num * …" at bounding box center [337, 499] width 530 height 703
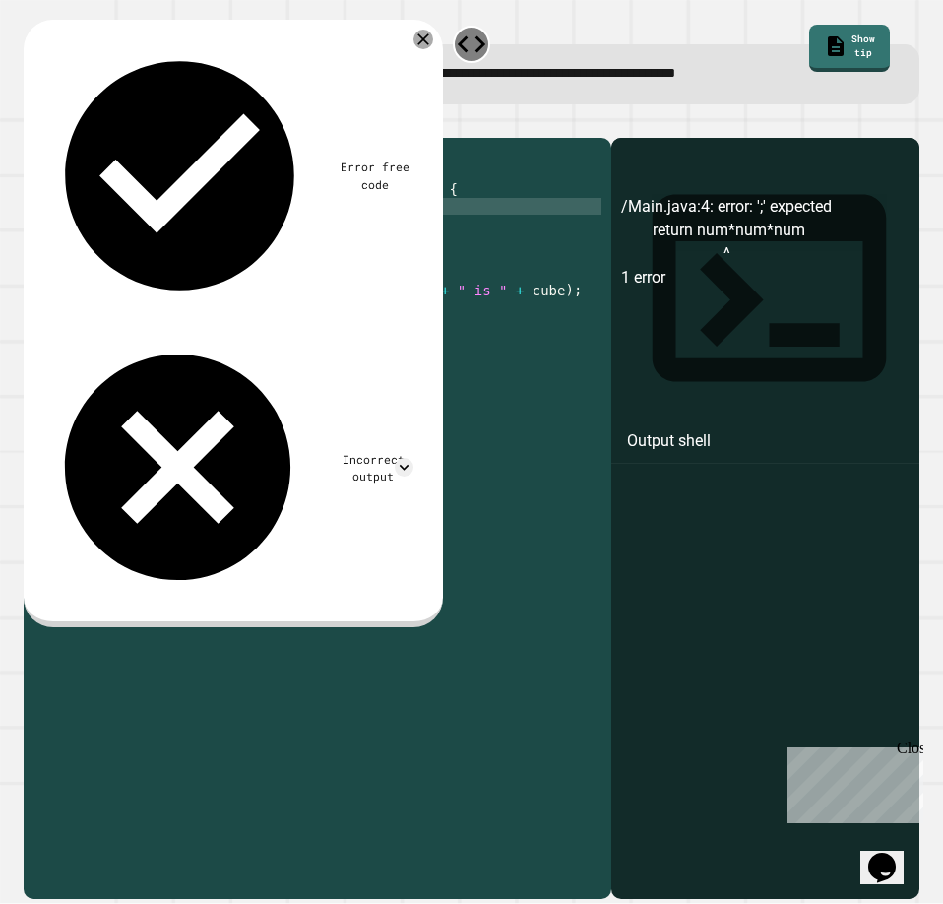
type textarea "**********"
click at [33, 121] on icon "button" at bounding box center [33, 121] width 0 height 0
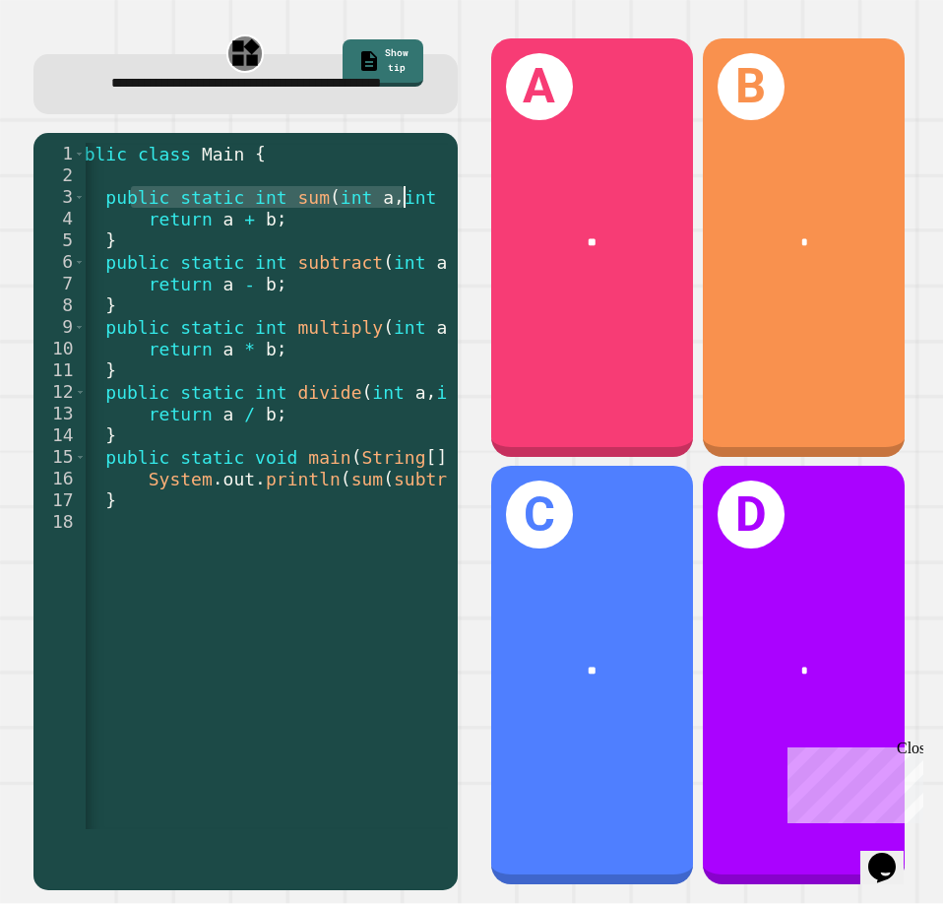
scroll to position [0, 76]
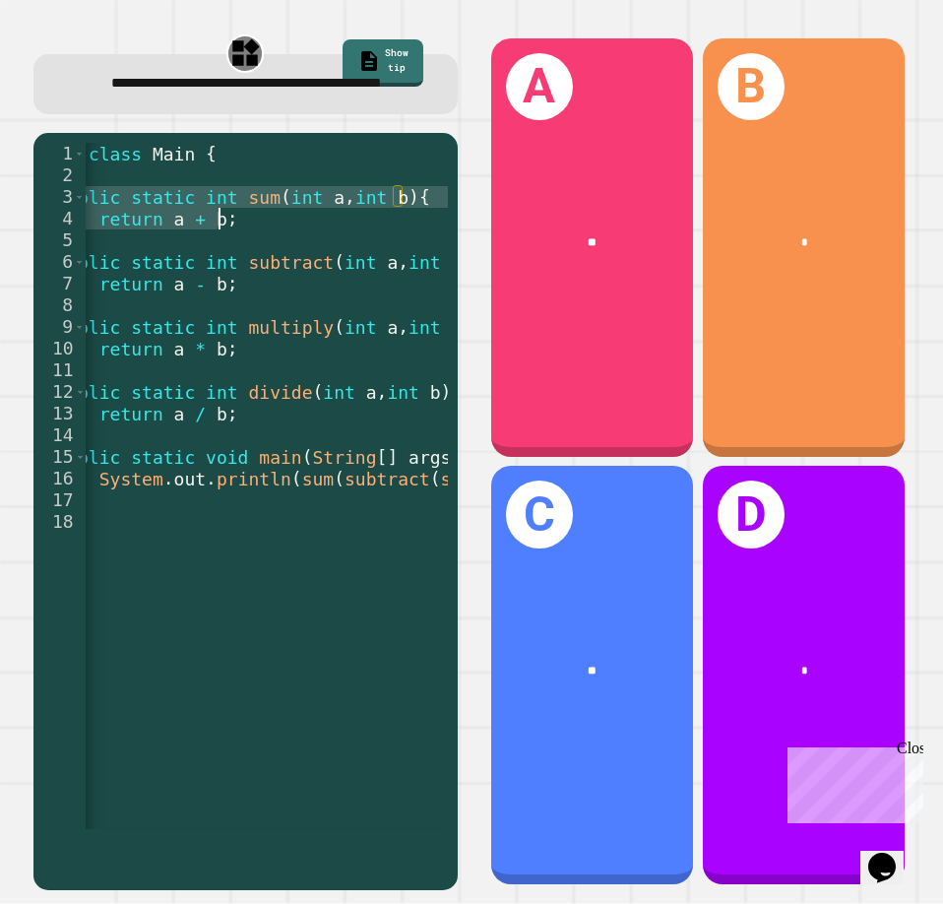
drag, startPoint x: 159, startPoint y: 221, endPoint x: 301, endPoint y: 235, distance: 142.5
click at [312, 234] on div "public class Main { public static int sum ( int a , int b ) { return a + b ; } …" at bounding box center [423, 500] width 826 height 715
click at [231, 238] on div "public class Main { public static int sum ( int a , int b ) { return a + b ; } …" at bounding box center [267, 486] width 362 height 686
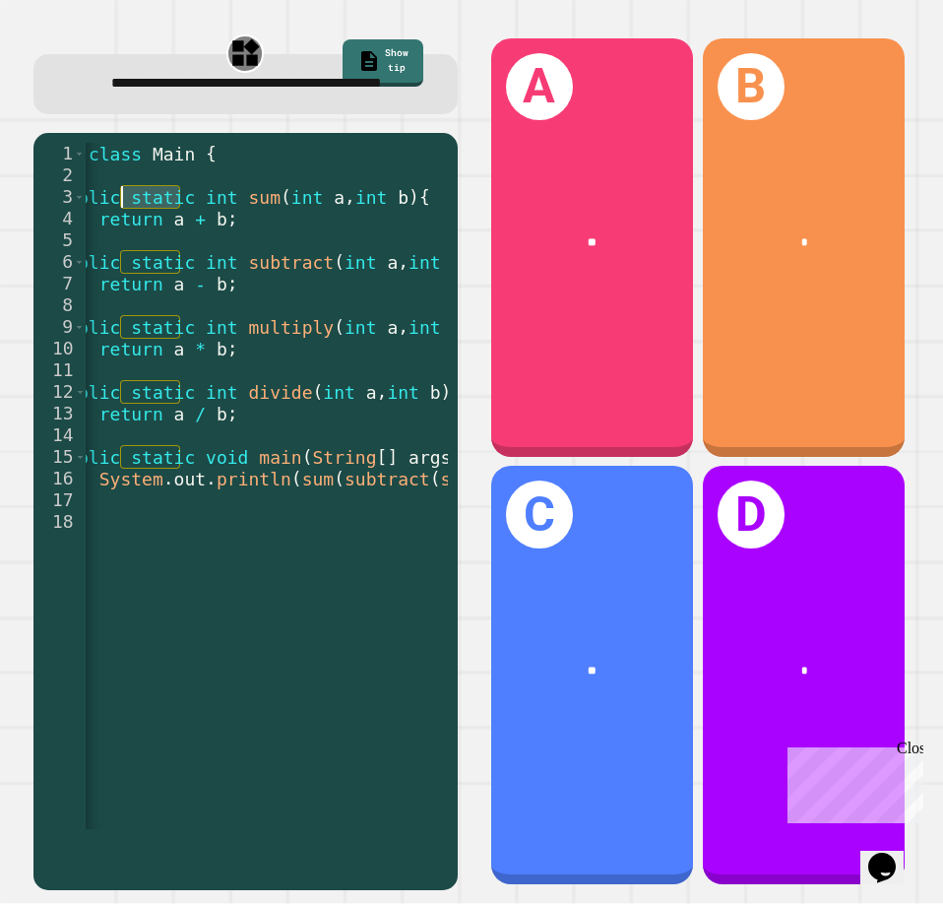
scroll to position [0, 0]
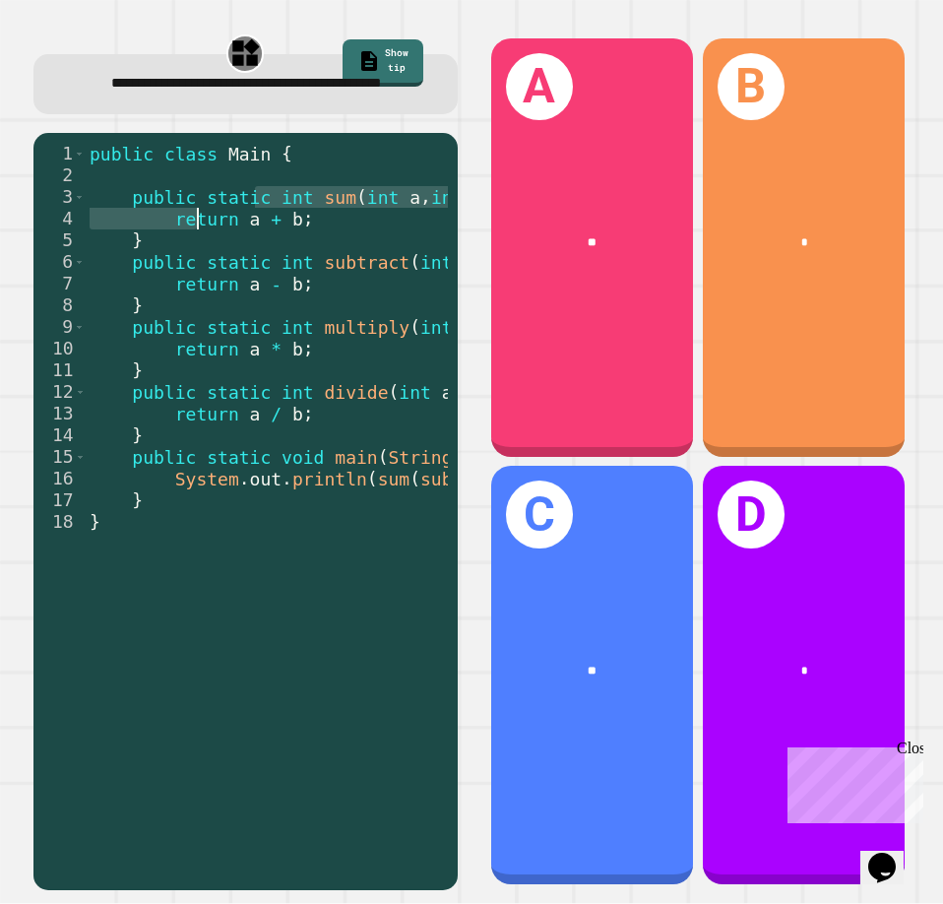
drag, startPoint x: 175, startPoint y: 211, endPoint x: 207, endPoint y: 235, distance: 40.0
click at [202, 235] on div "public class Main { public static int sum ( int a , int b ) { return a + b ; } …" at bounding box center [499, 500] width 826 height 715
click at [207, 235] on div "public class Main { public static int sum ( int a , int b ) { return a + b ; } …" at bounding box center [267, 486] width 362 height 686
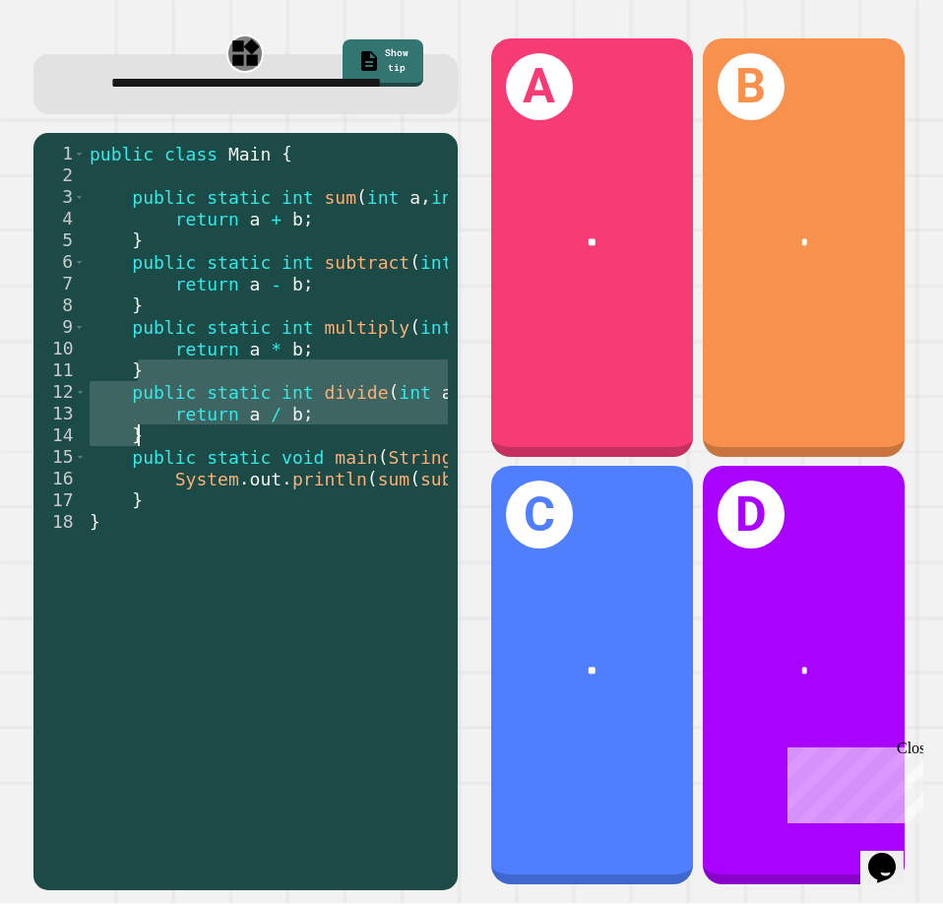
drag, startPoint x: 196, startPoint y: 393, endPoint x: 368, endPoint y: 455, distance: 183.1
click at [368, 455] on div "public class Main { public static int sum ( int a , int b ) { return a + b ; } …" at bounding box center [499, 500] width 826 height 715
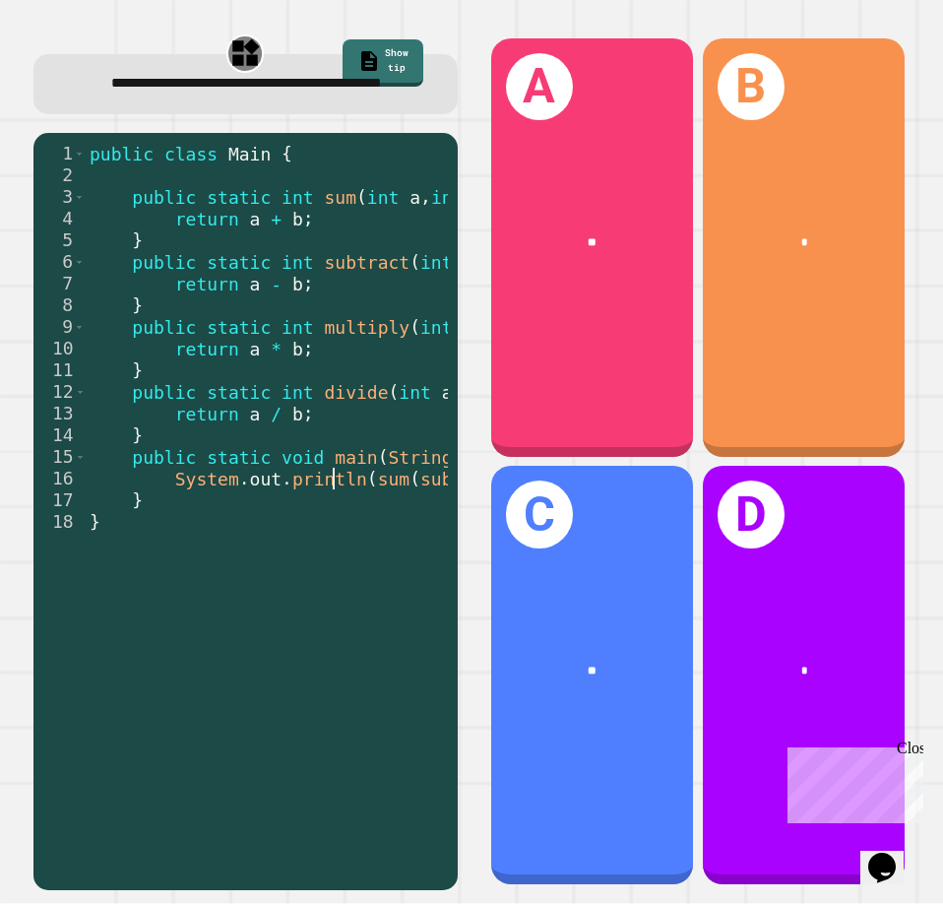
click at [328, 509] on div "public class Main { public static int sum ( int a , int b ) { return a + b ; } …" at bounding box center [499, 500] width 826 height 715
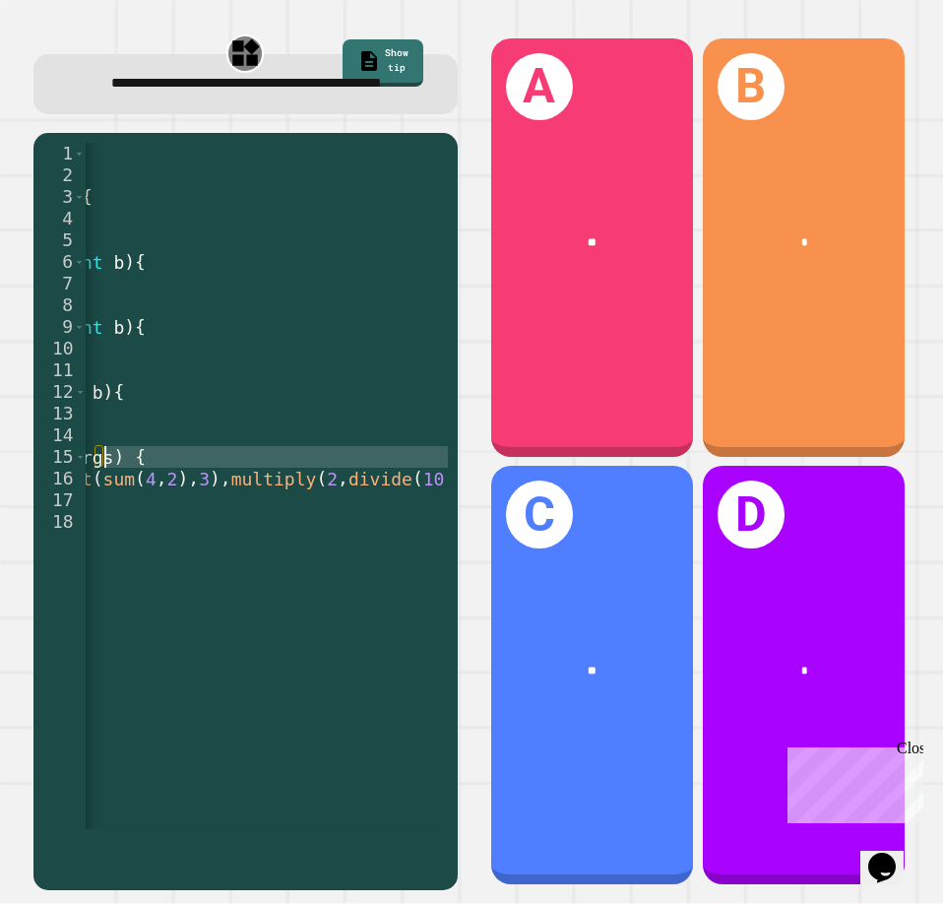
scroll to position [0, 413]
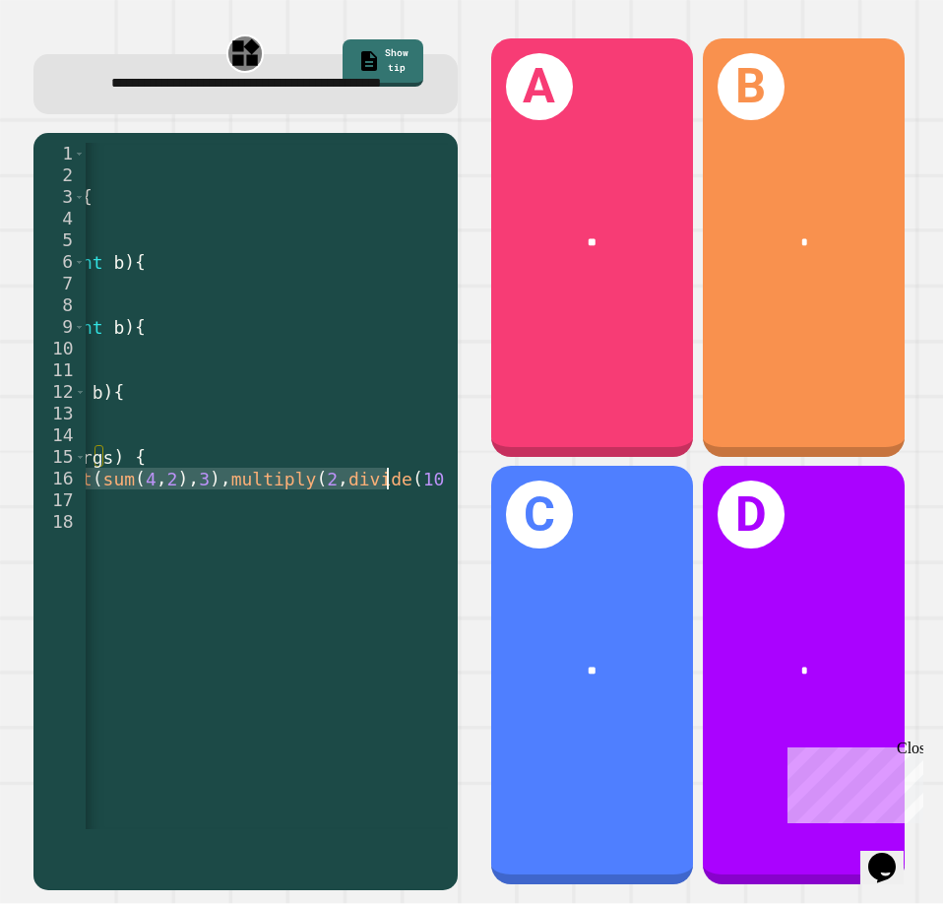
drag, startPoint x: 298, startPoint y: 497, endPoint x: 391, endPoint y: 494, distance: 92.6
click at [391, 494] on div "public class Main { public static int sum ( int a , int b ) { return a + b ; } …" at bounding box center [85, 500] width 826 height 715
click at [307, 502] on div "public class Main { public static int sum ( int a , int b ) { return a + b ; } …" at bounding box center [267, 486] width 362 height 686
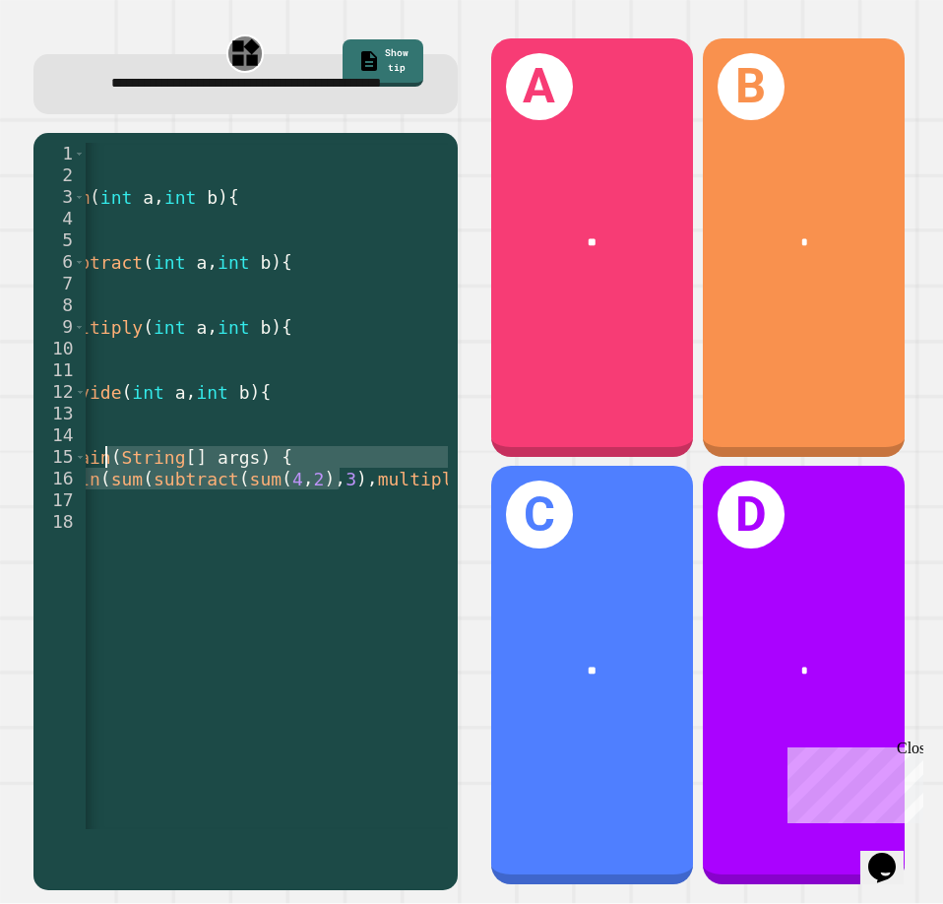
scroll to position [0, 0]
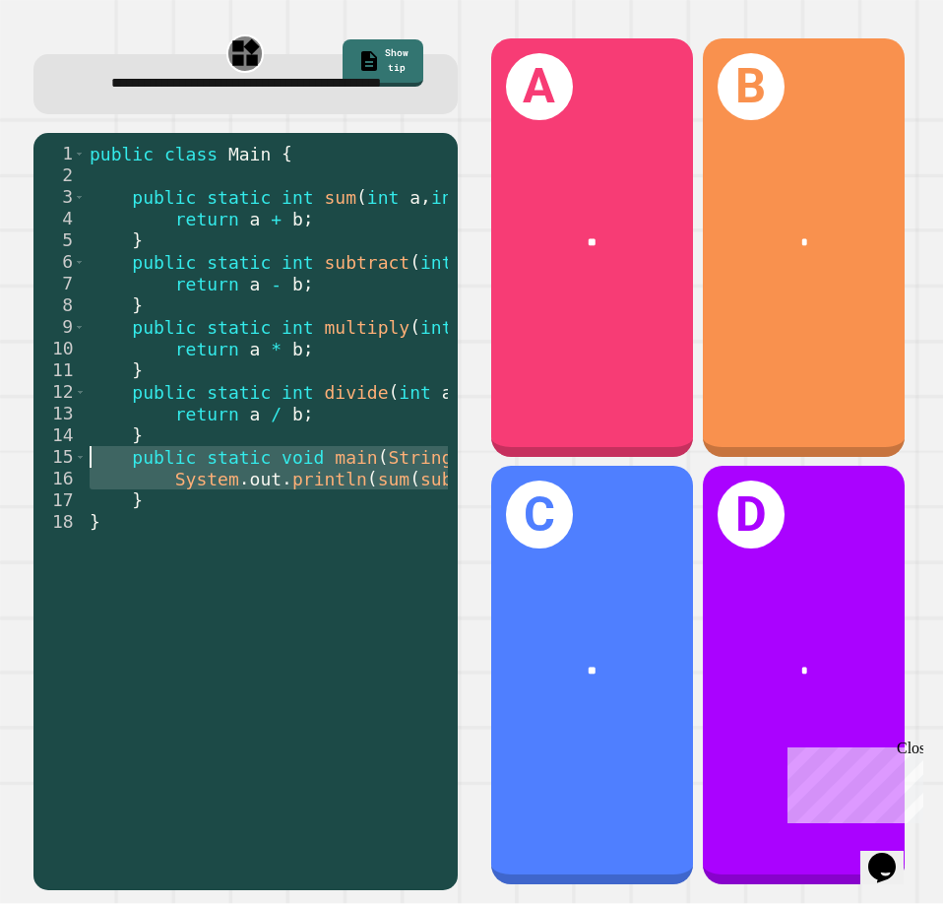
drag, startPoint x: 194, startPoint y: 506, endPoint x: 32, endPoint y: 480, distance: 164.4
click at [28, 478] on div "**********" at bounding box center [245, 461] width 453 height 885
click at [254, 495] on div "public class Main { public static int sum ( int a , int b ) { return a + b ; } …" at bounding box center [267, 486] width 362 height 686
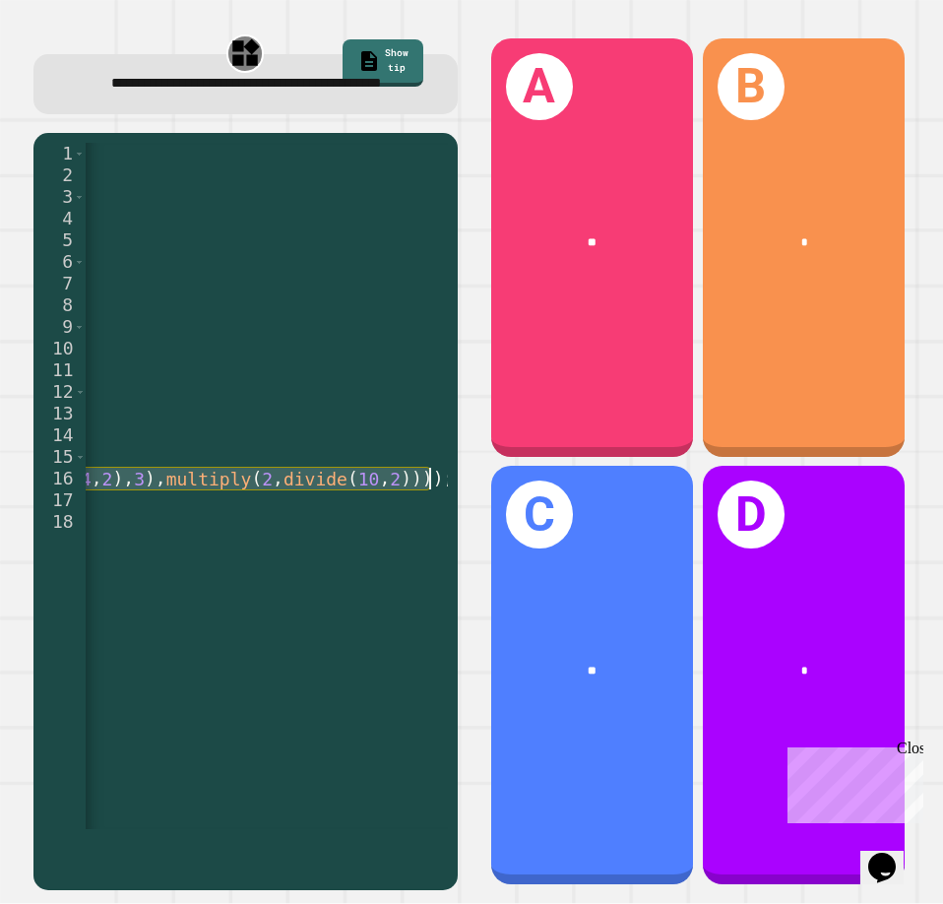
scroll to position [0, 478]
drag, startPoint x: 254, startPoint y: 495, endPoint x: 296, endPoint y: 487, distance: 43.1
click at [348, 495] on div "public class Main { public static int sum ( int a , int b ) { return a + b ; } …" at bounding box center [20, 500] width 826 height 715
click at [256, 508] on div "public class Main { public static int sum ( int a , int b ) { return a + b ; } …" at bounding box center [267, 486] width 362 height 686
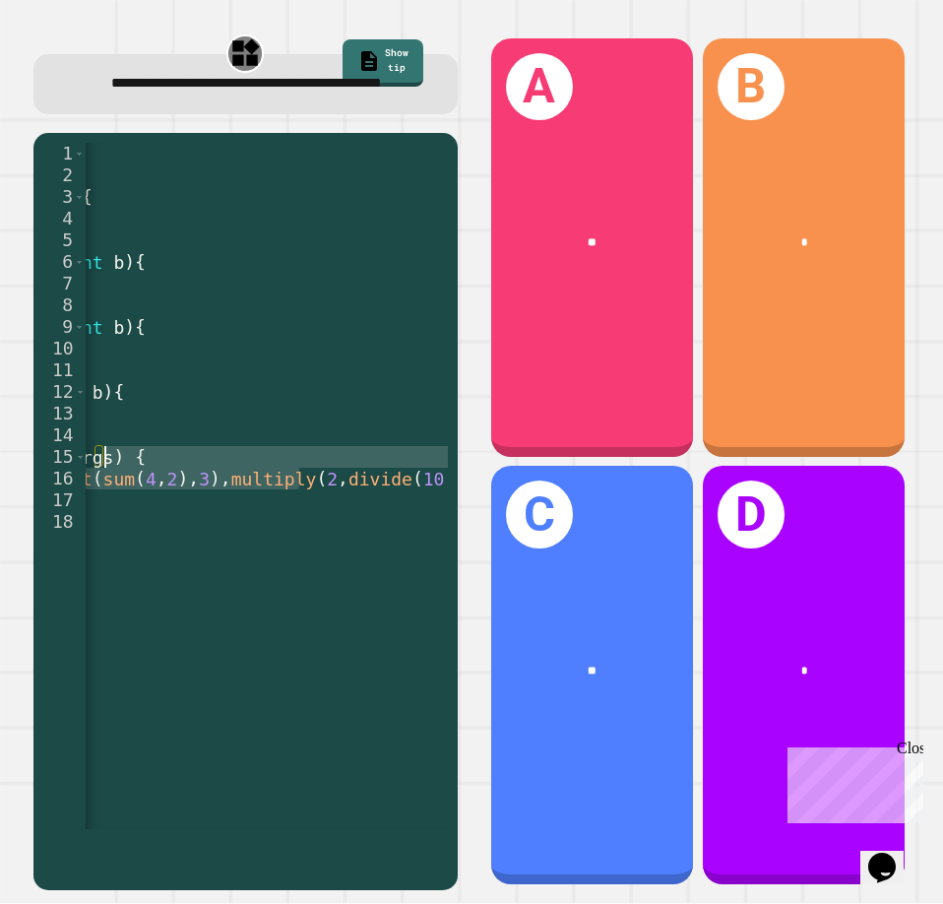
drag, startPoint x: 229, startPoint y: 496, endPoint x: 139, endPoint y: 489, distance: 90.8
click at [139, 489] on div "public class Main { public static int sum ( int a , int b ) { return a + b ; } …" at bounding box center [85, 500] width 826 height 715
click at [142, 499] on div "public class Main { public static int sum ( int a , int b ) { return a + b ; } …" at bounding box center [267, 486] width 362 height 686
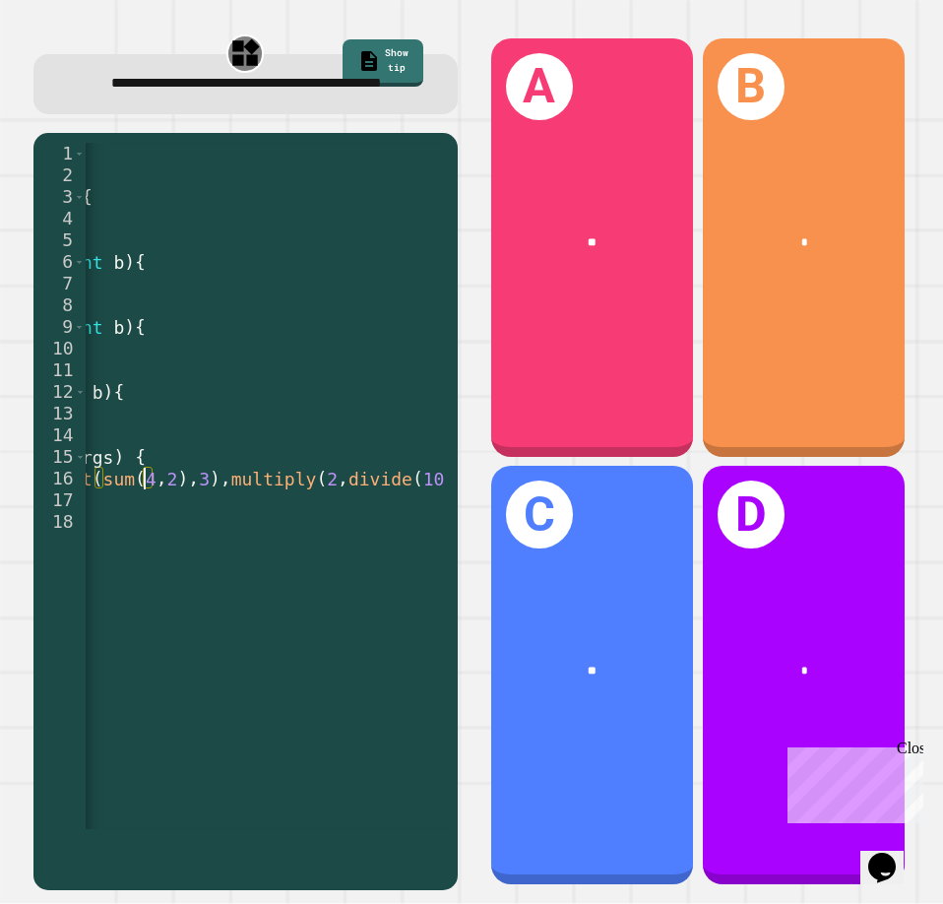
click at [142, 499] on div "public class Main { public static int sum ( int a , int b ) { return a + b ; } …" at bounding box center [85, 500] width 826 height 715
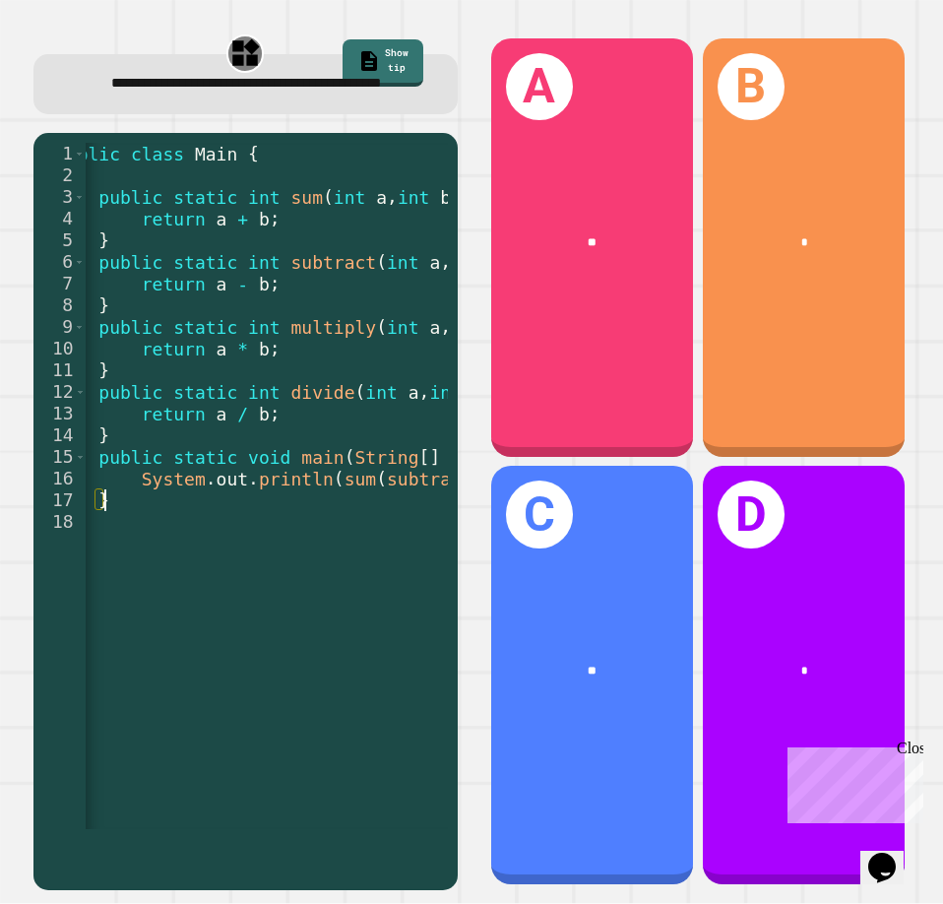
scroll to position [0, 0]
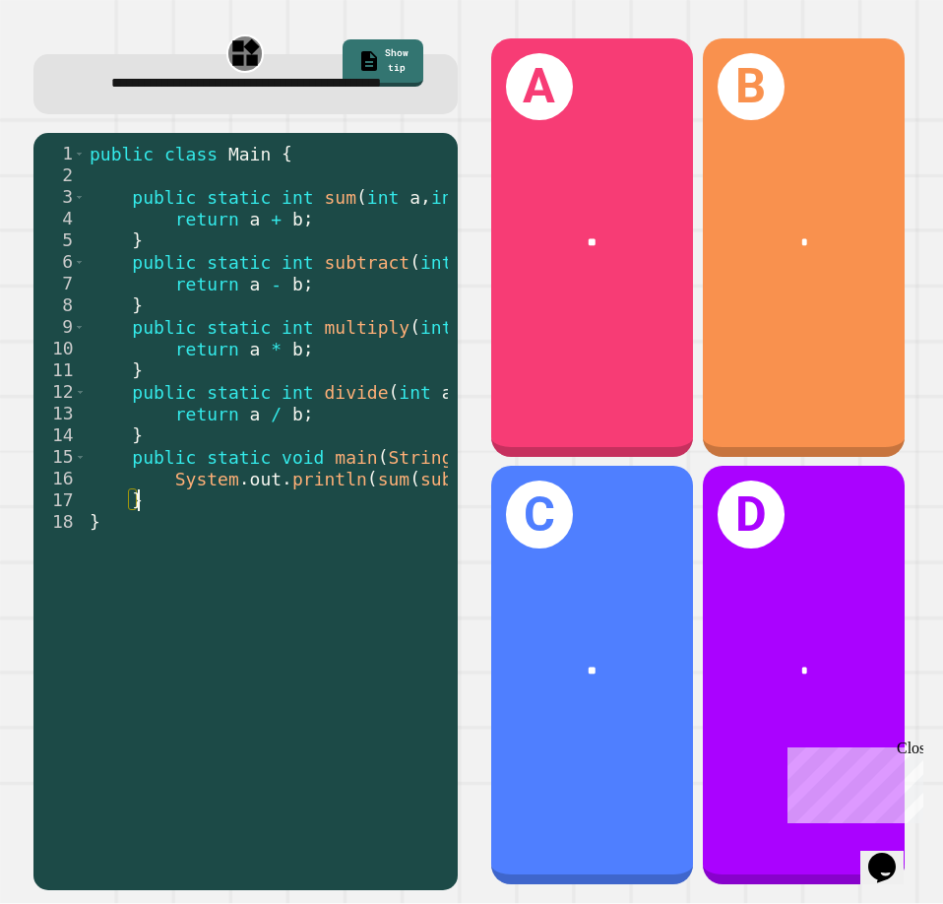
type textarea "**********"
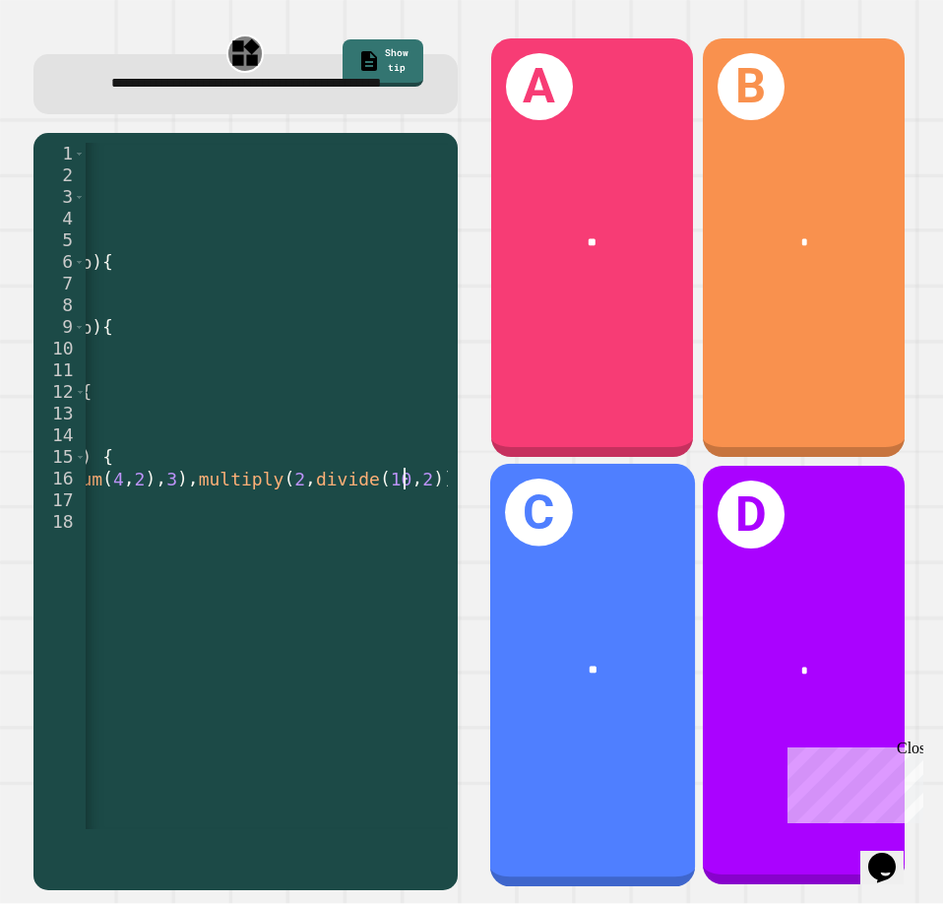
click at [585, 734] on div "C **" at bounding box center [591, 675] width 205 height 423
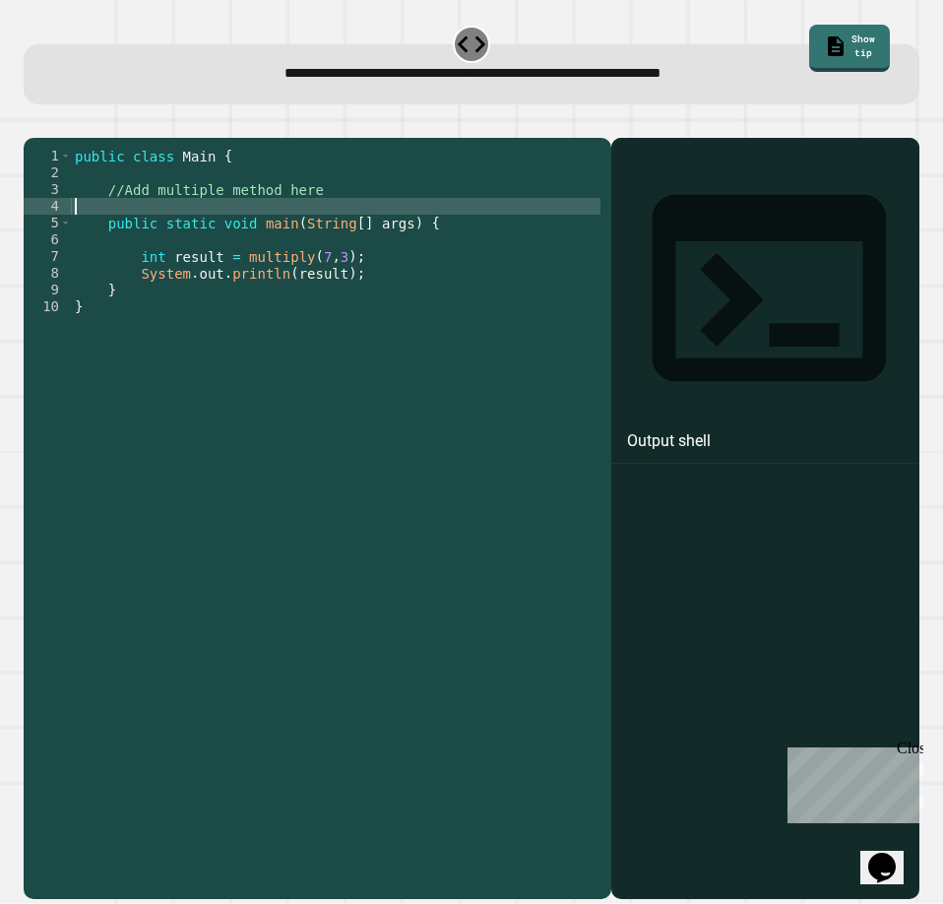
click at [255, 224] on div "public class Main { //Add multiple method here public static void main ( String…" at bounding box center [336, 499] width 530 height 703
click at [261, 216] on div "public class Main { //Add multiple method here public static void main ( String…" at bounding box center [336, 499] width 530 height 703
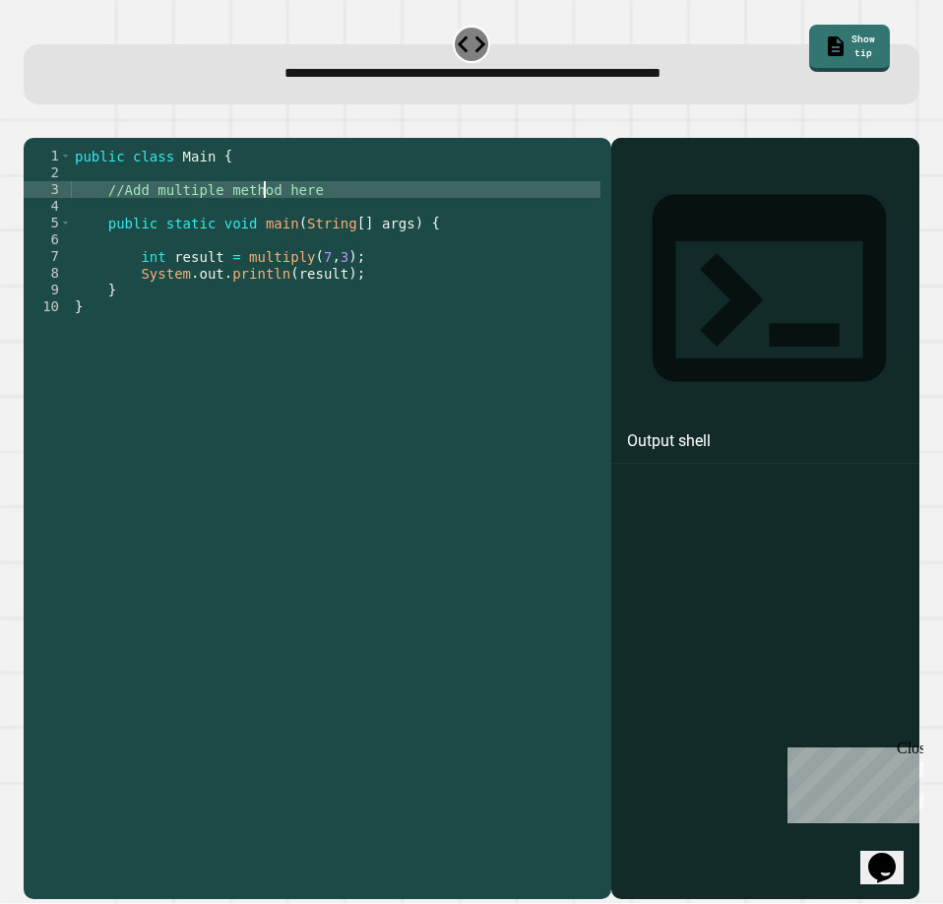
click at [261, 216] on div "public class Main { //Add multiple method here public static void main ( String…" at bounding box center [336, 499] width 530 height 703
type textarea "**********"
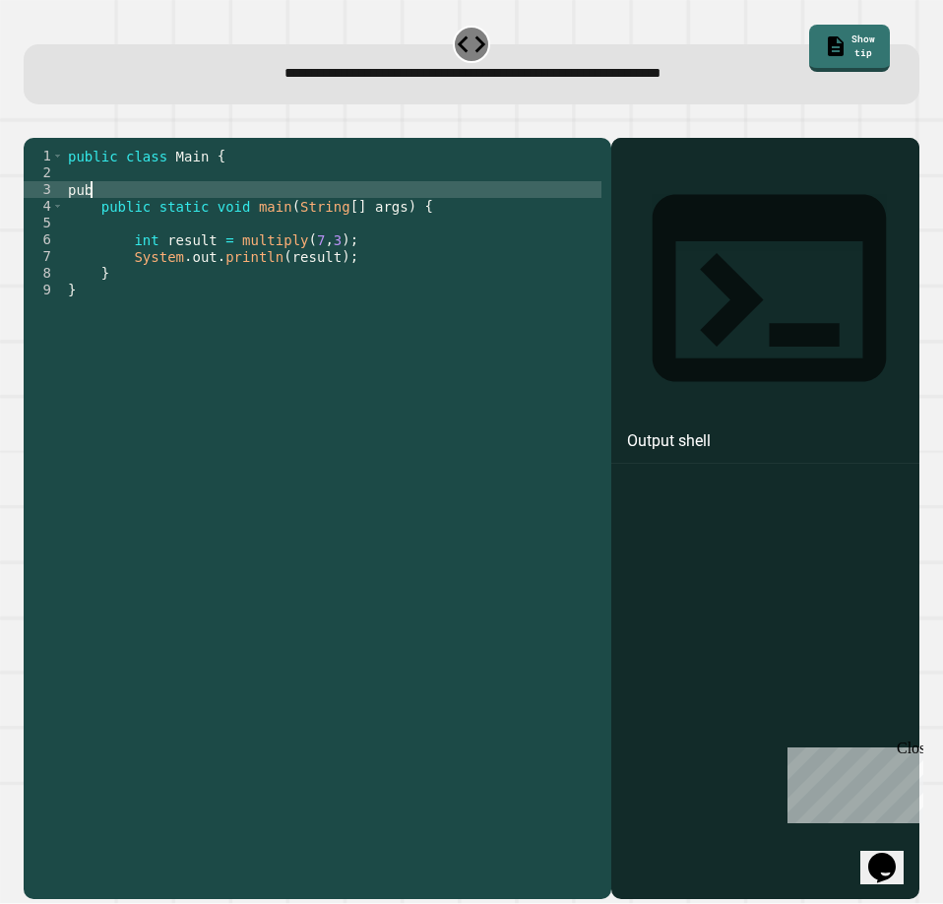
scroll to position [0, 0]
type textarea "*"
type textarea "****"
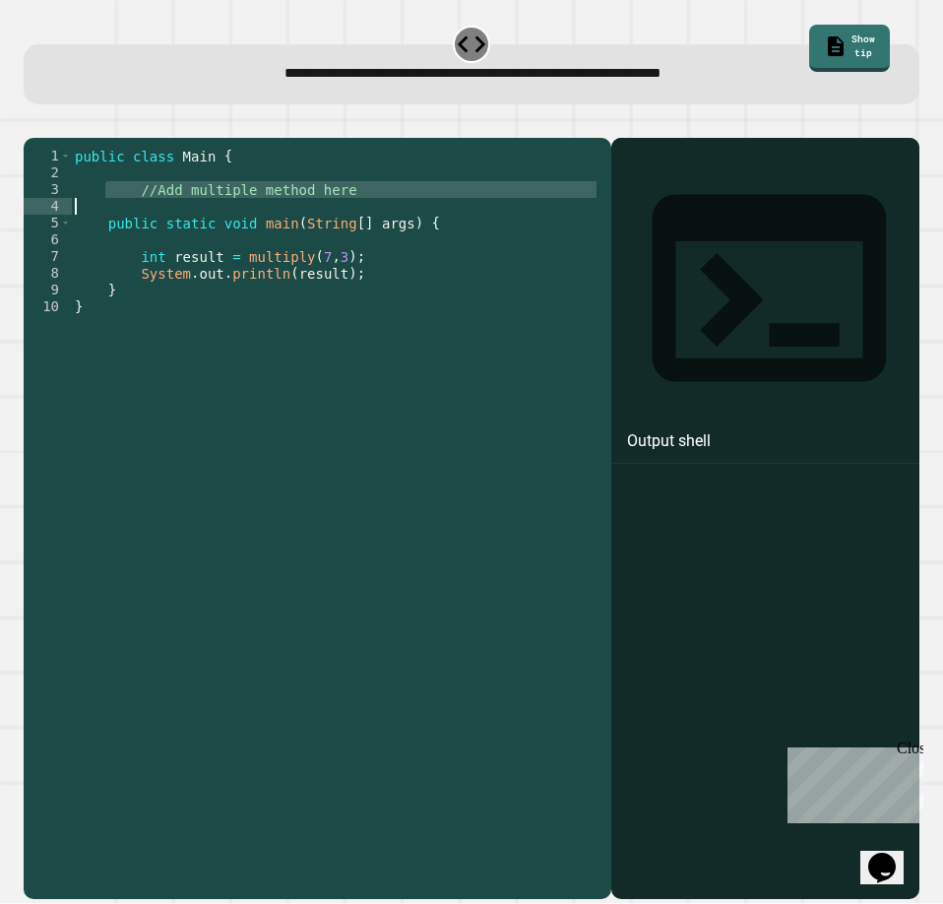
type textarea "**********"
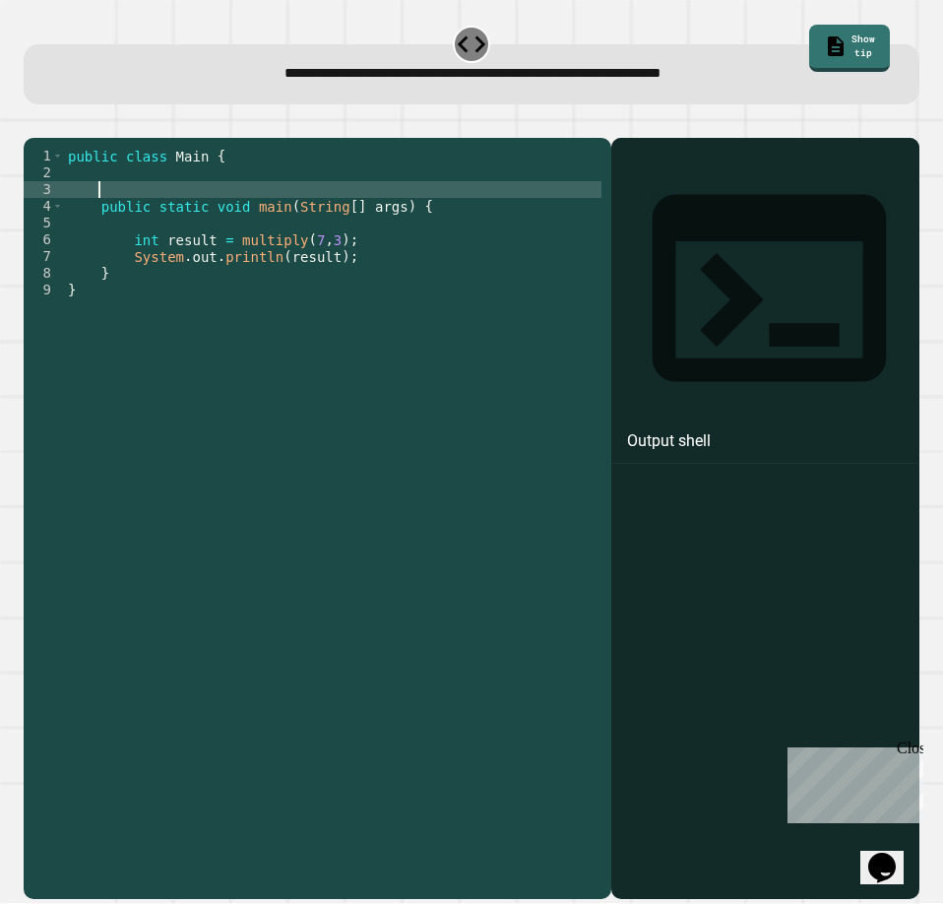
type textarea "**********"
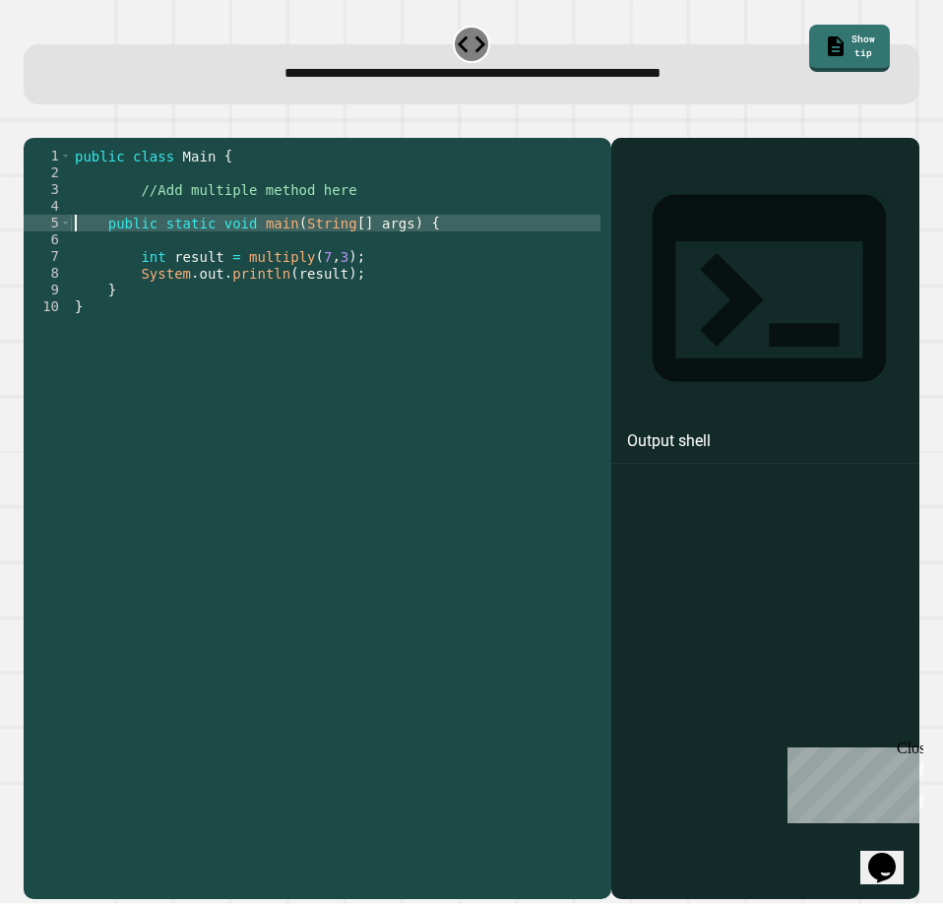
type textarea "**********"
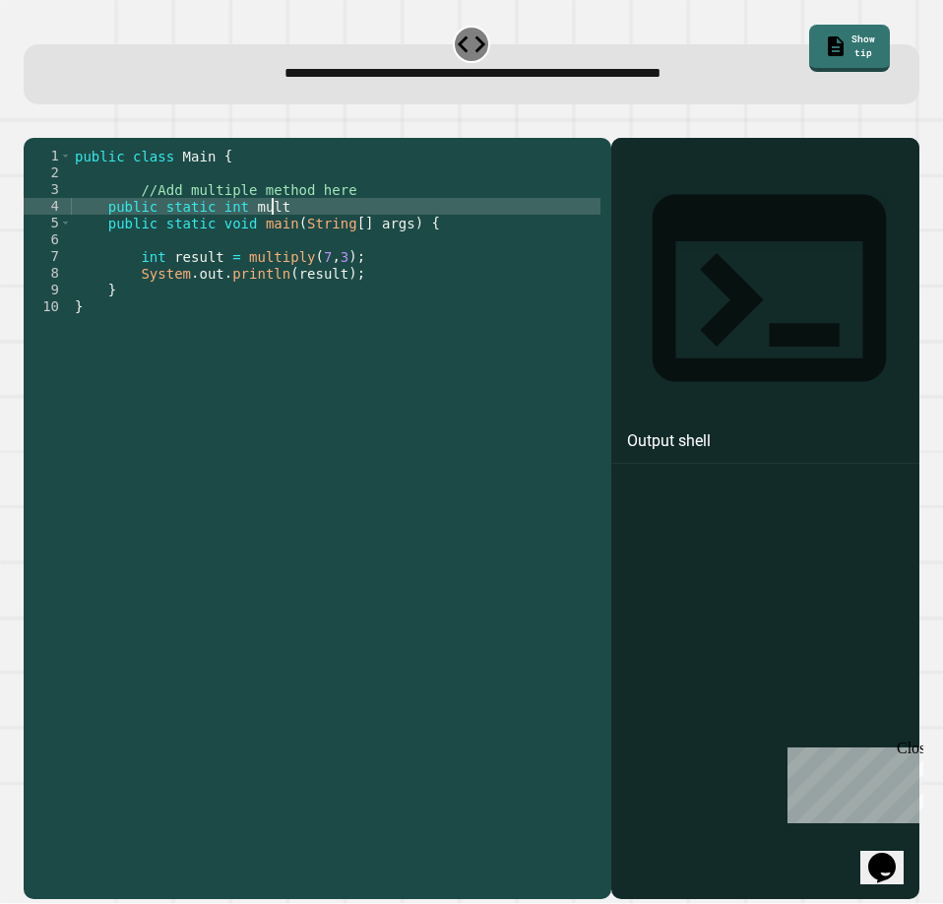
scroll to position [0, 13]
type textarea "**********"
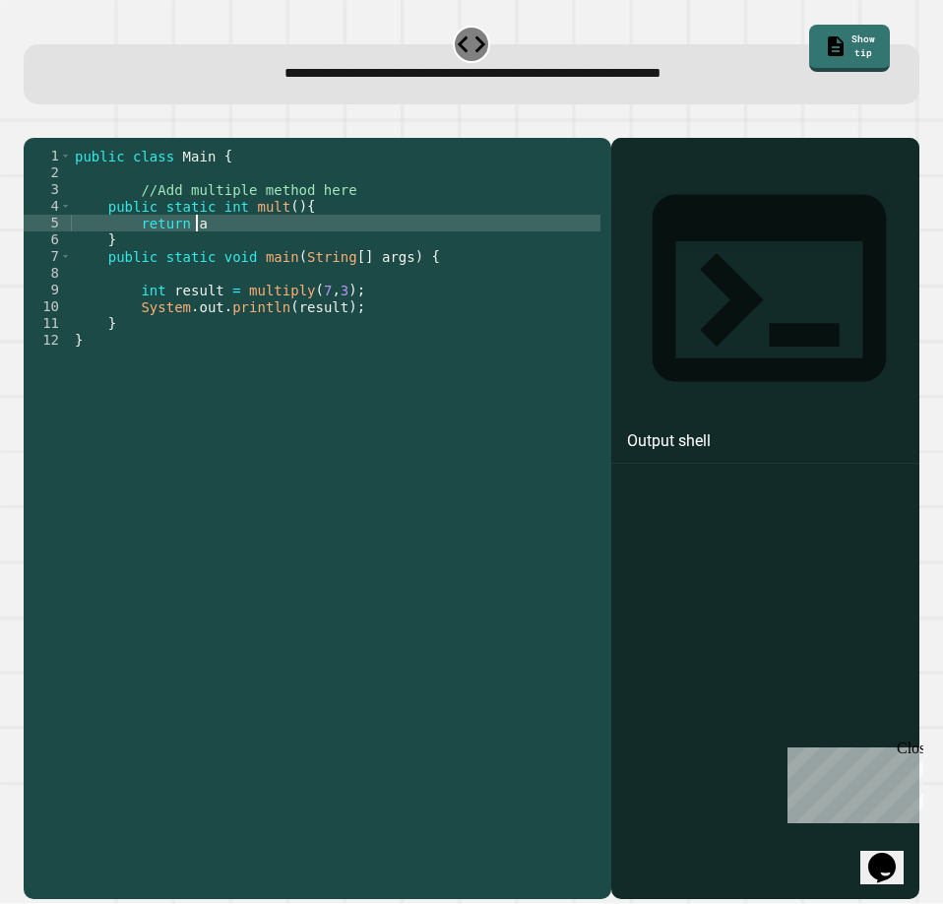
scroll to position [0, 8]
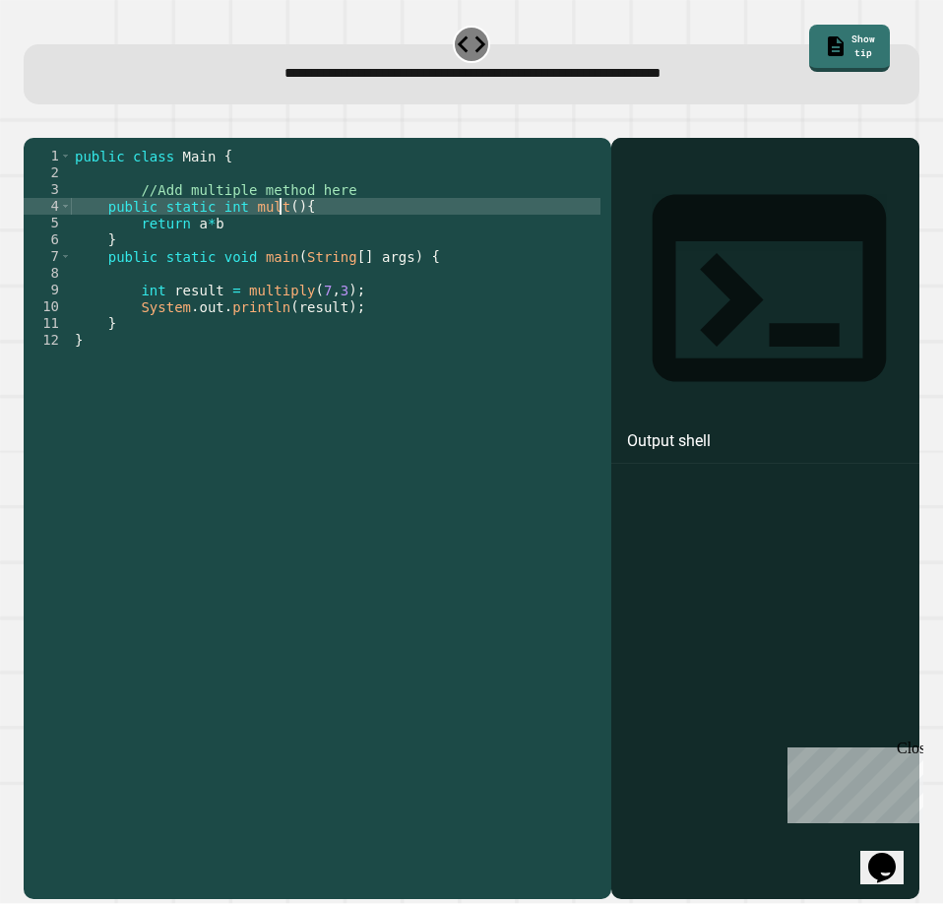
click at [277, 235] on div "public class Main { //Add multiple method here public static int mult ( ) { ret…" at bounding box center [336, 499] width 530 height 703
click at [267, 252] on div "public class Main { //Add multiple method here public static int mult ( int a ,…" at bounding box center [336, 499] width 530 height 703
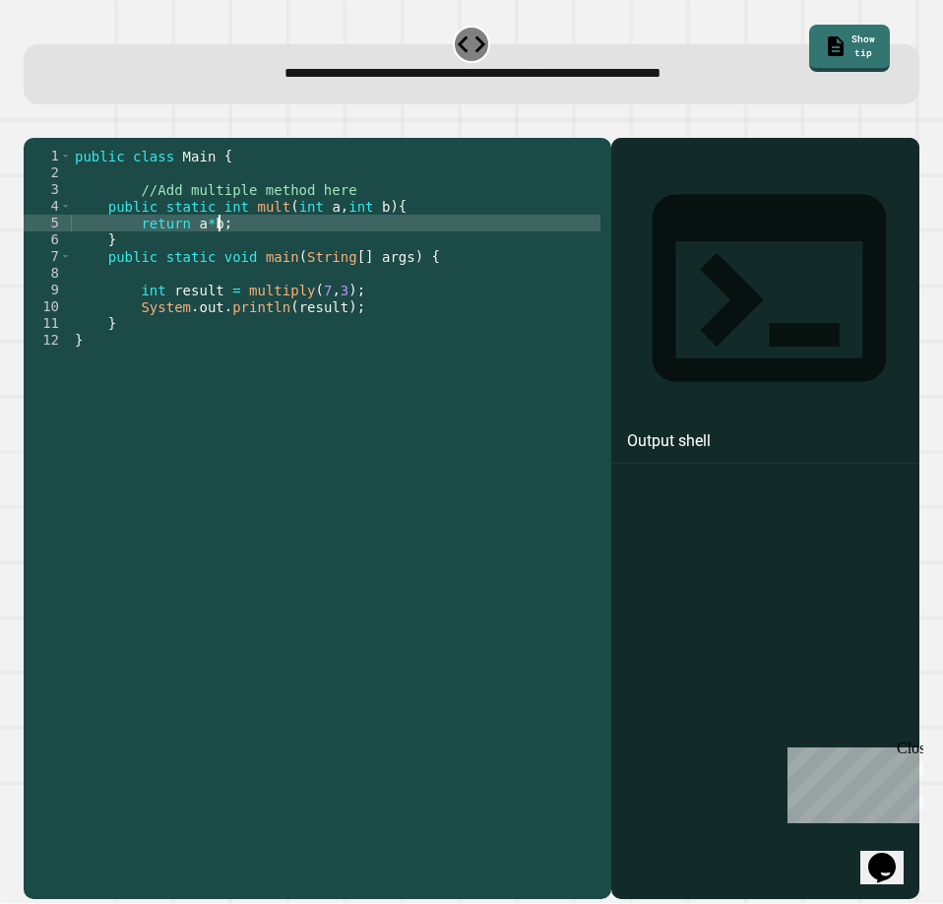
click at [33, 121] on icon "button" at bounding box center [33, 121] width 0 height 0
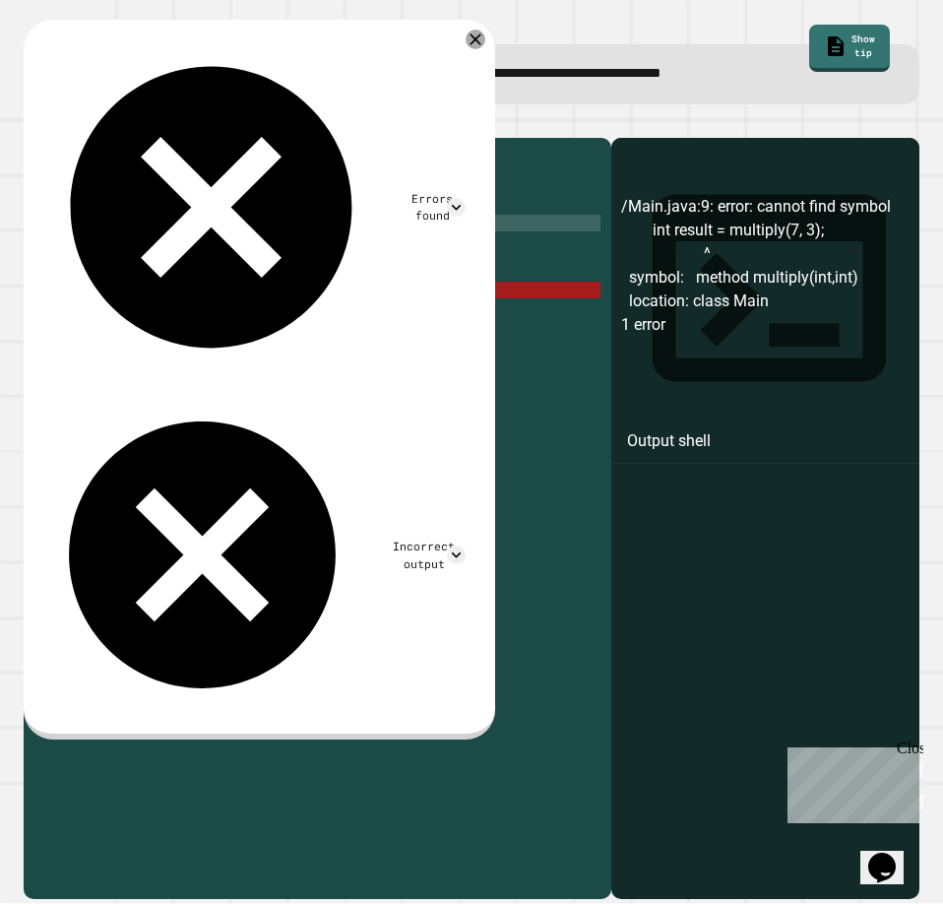
click at [261, 229] on div "public class Main { //Add multiple method here public static int mult ( int a ,…" at bounding box center [336, 499] width 530 height 703
click at [269, 233] on div "public class Main { //Add multiple method here public static int mult ( int a ,…" at bounding box center [336, 499] width 530 height 703
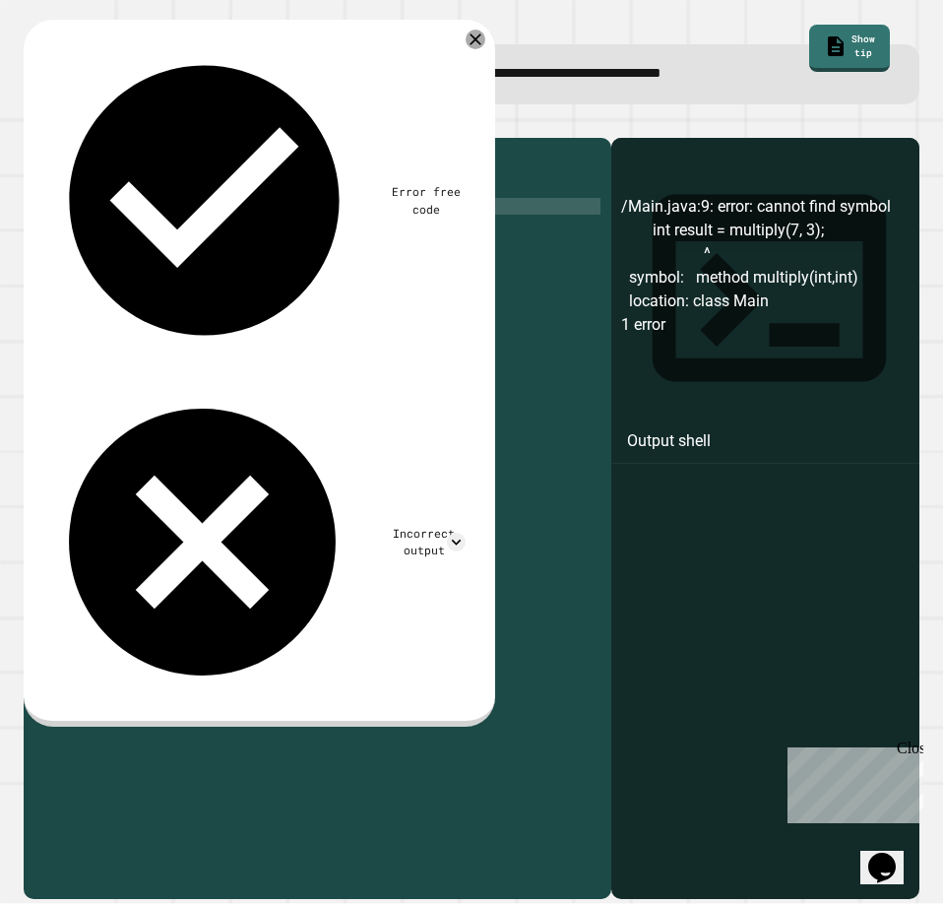
scroll to position [0, 16]
type textarea "**********"
click at [33, 121] on icon "button" at bounding box center [33, 121] width 0 height 0
